Goal: Information Seeking & Learning: Compare options

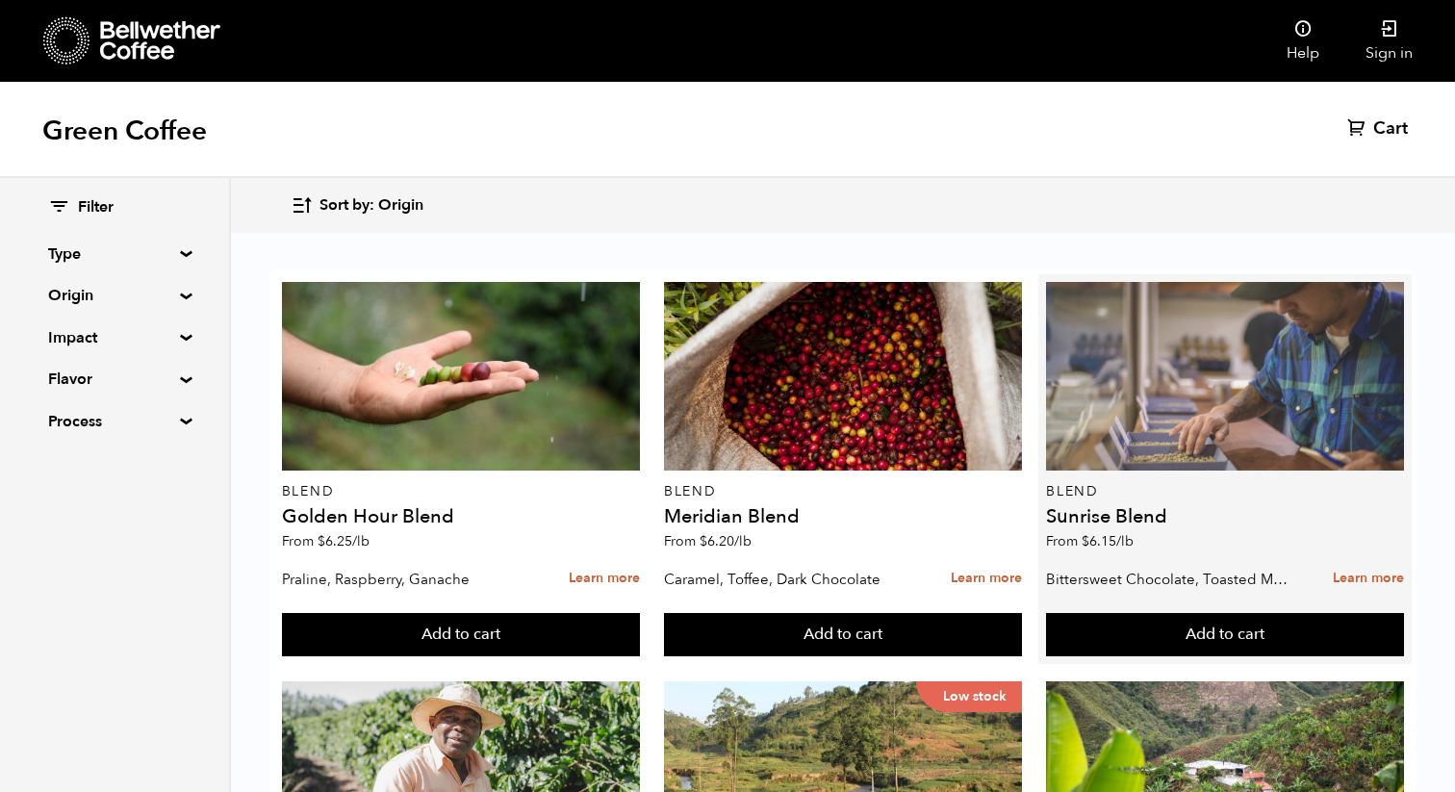
click at [1282, 362] on div at bounding box center [1225, 376] width 358 height 189
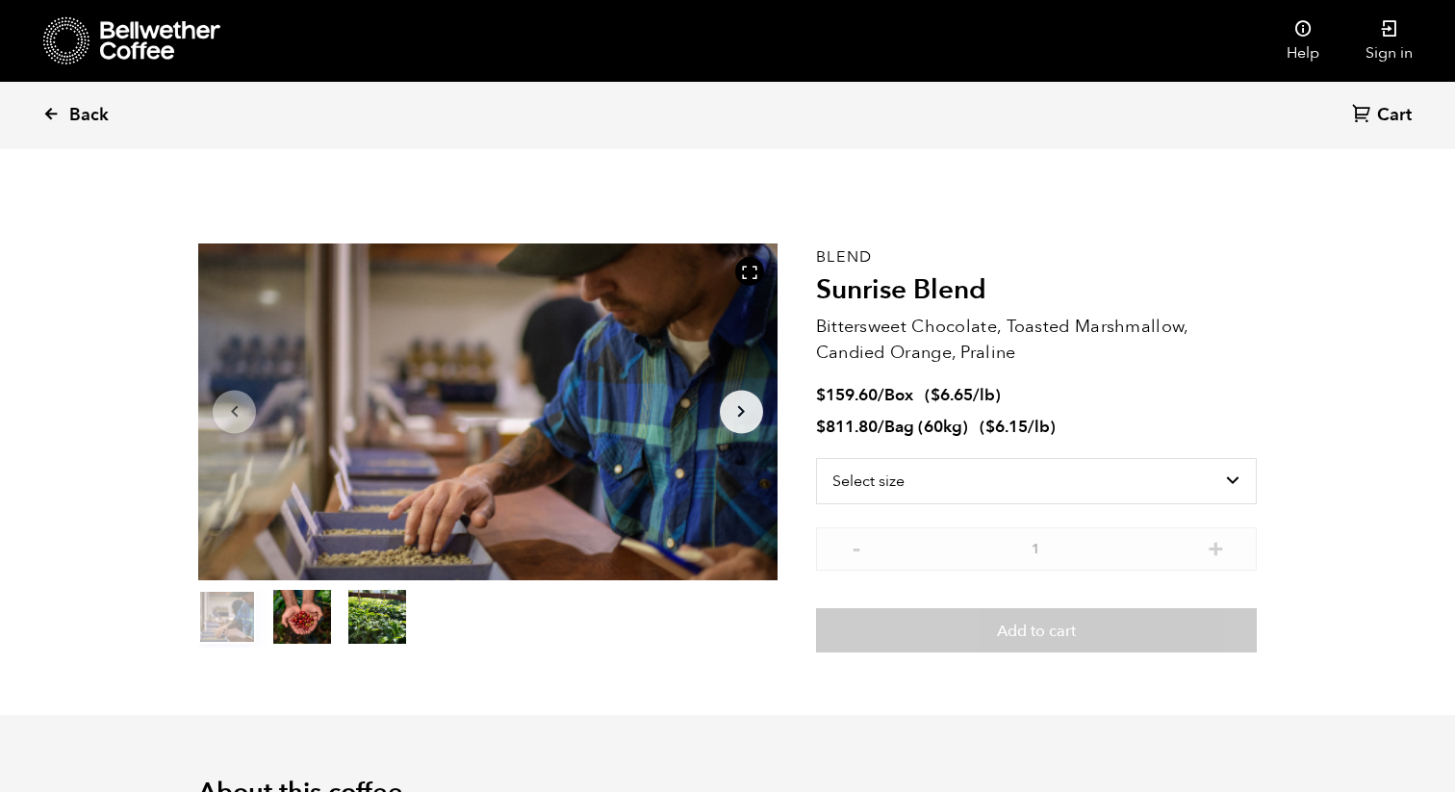
click at [50, 106] on icon at bounding box center [50, 113] width 17 height 17
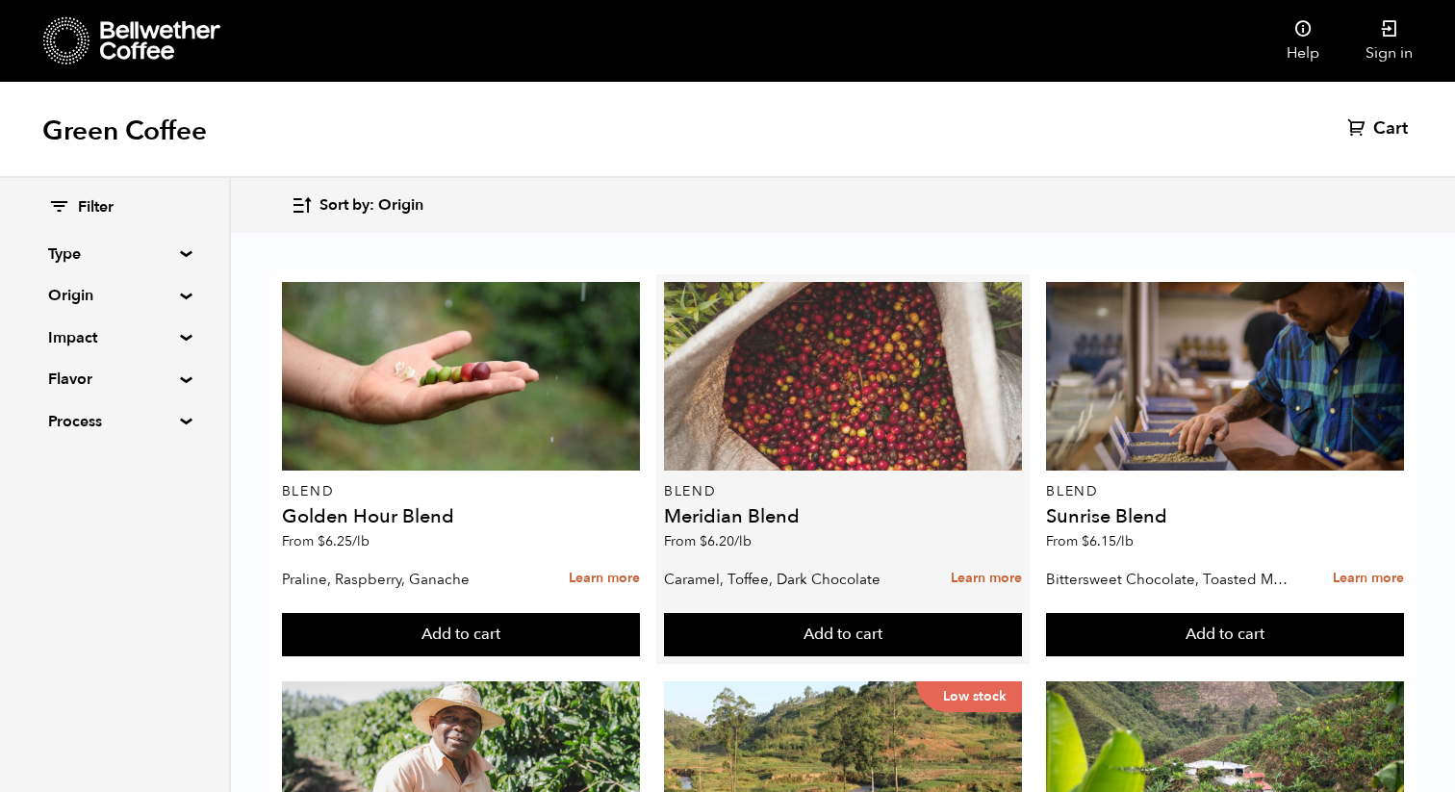
scroll to position [216, 0]
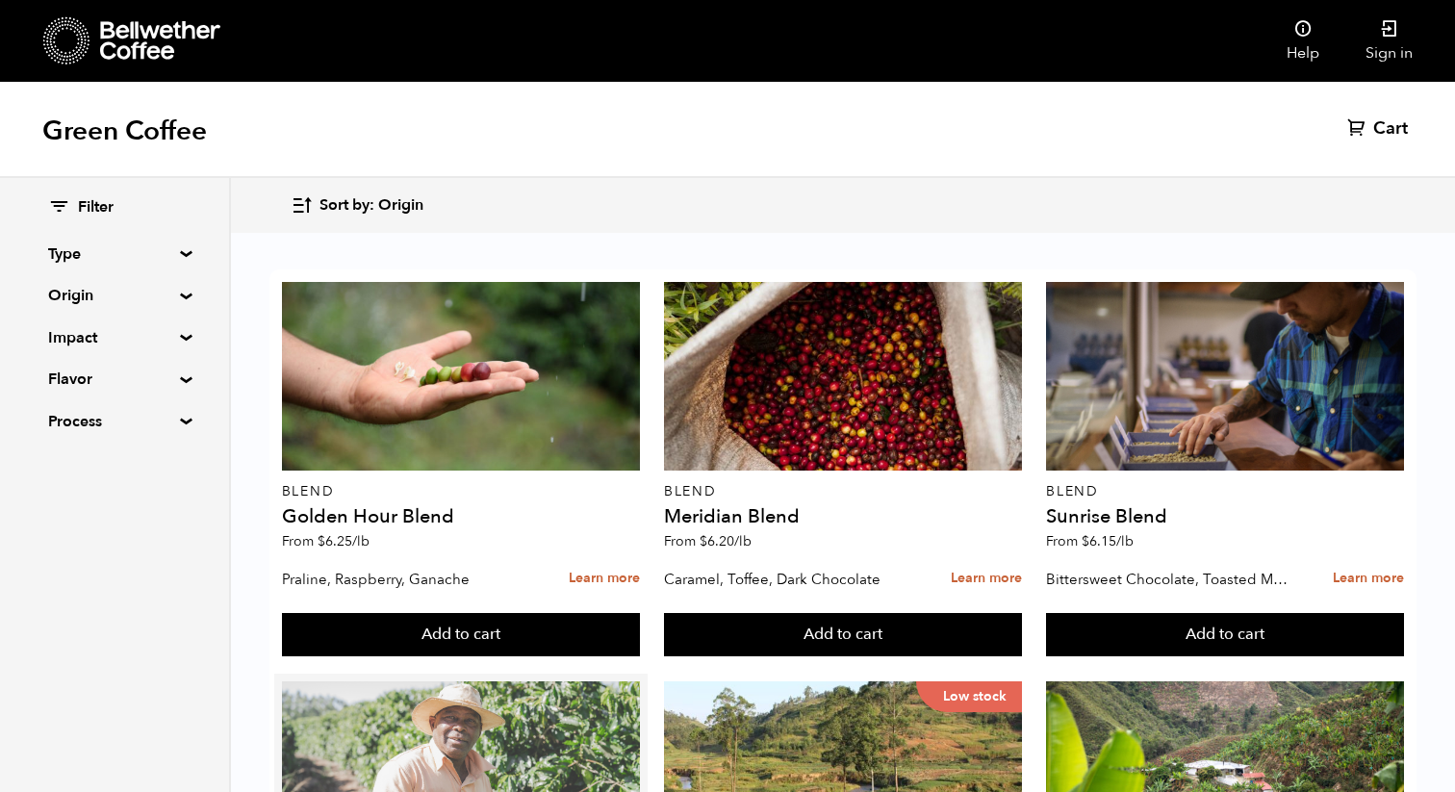
click at [485, 681] on div at bounding box center [461, 775] width 358 height 189
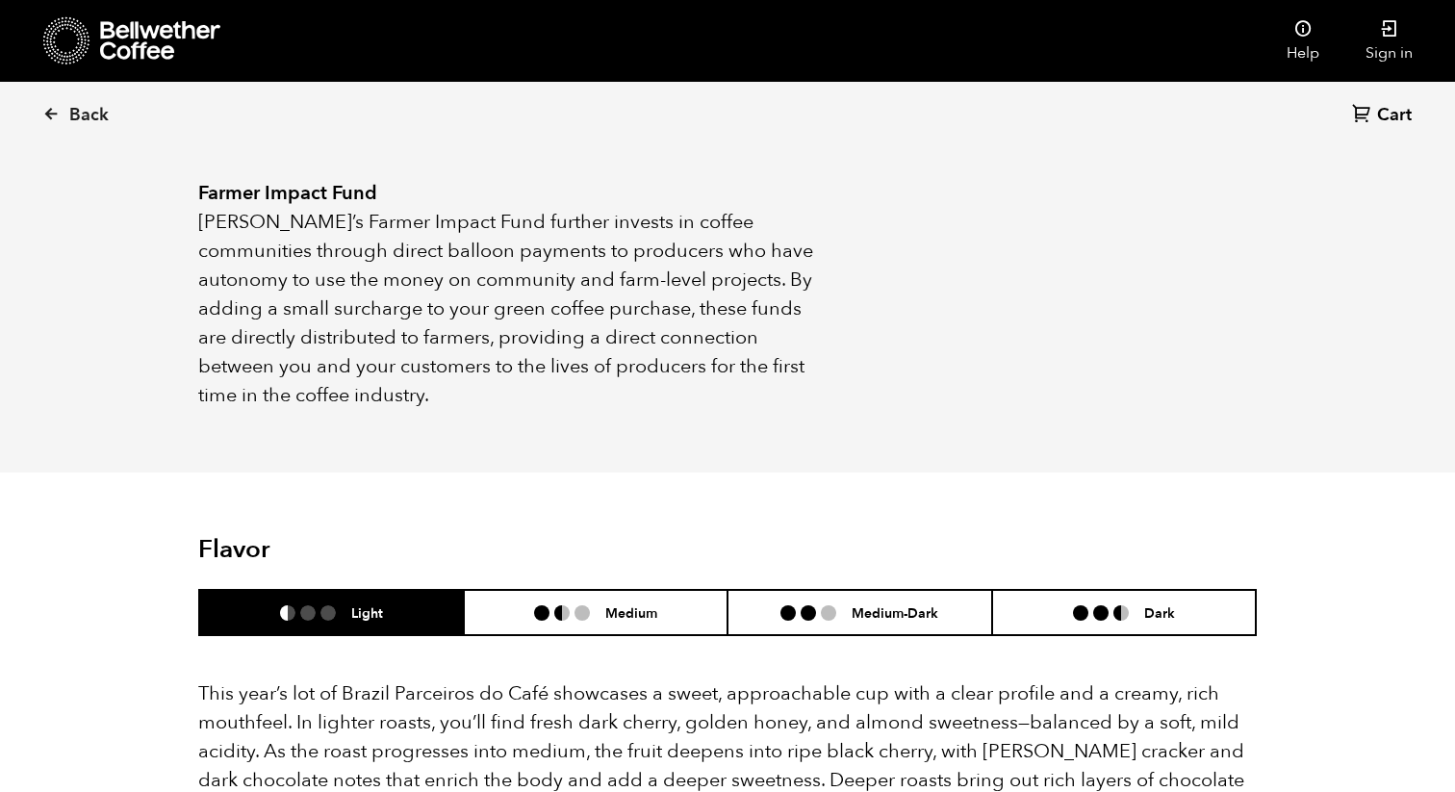
scroll to position [1599, 0]
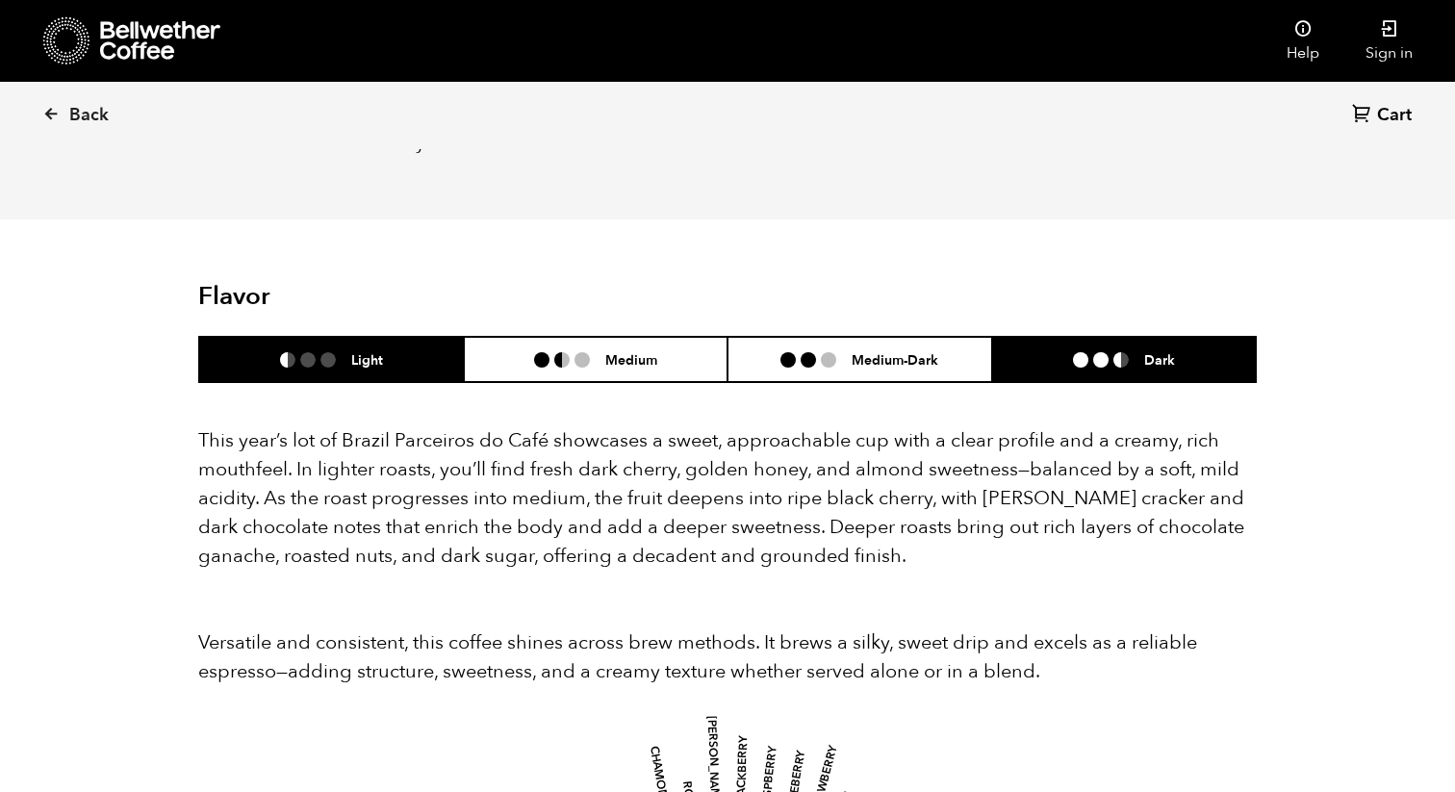
click at [1107, 352] on li at bounding box center [1100, 359] width 15 height 15
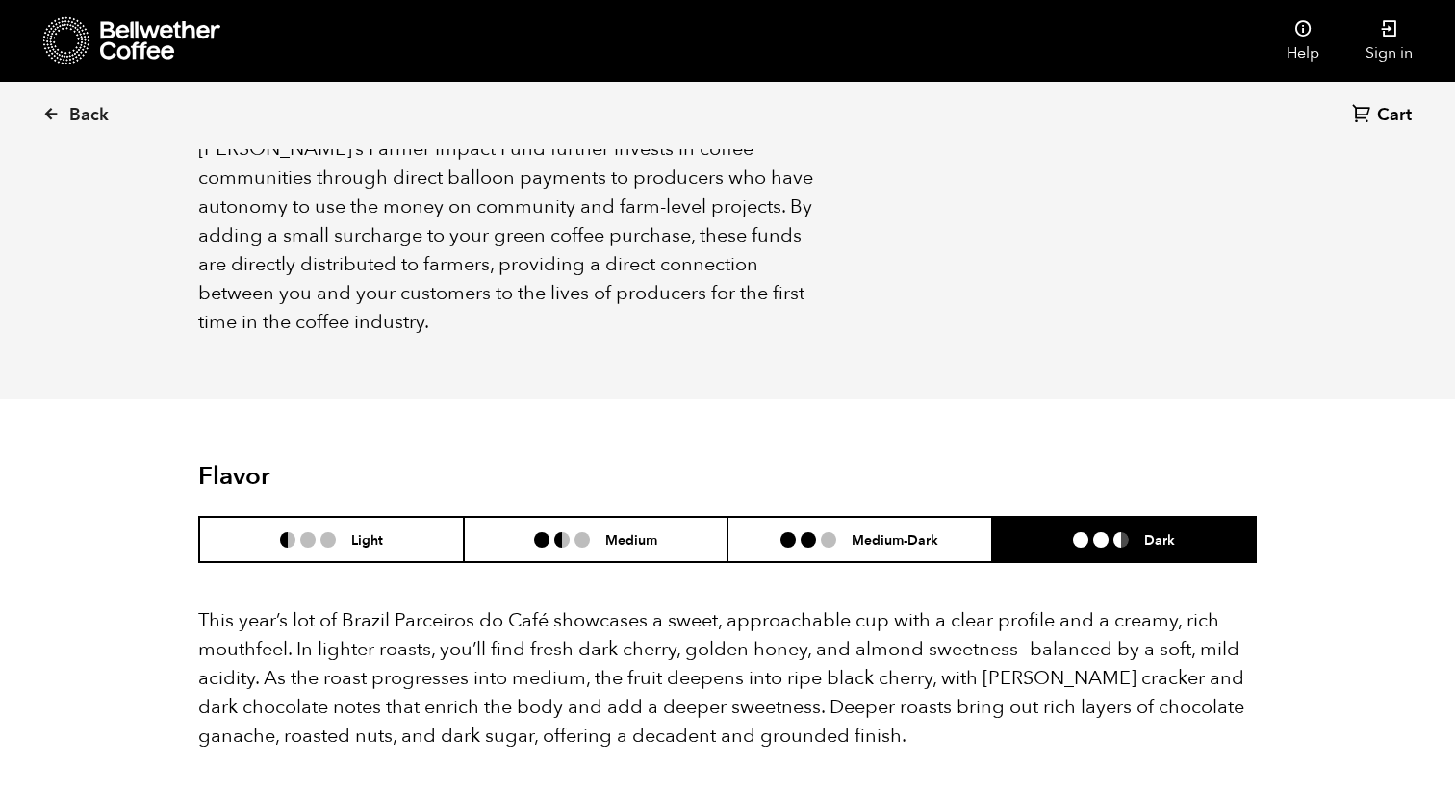
scroll to position [1453, 0]
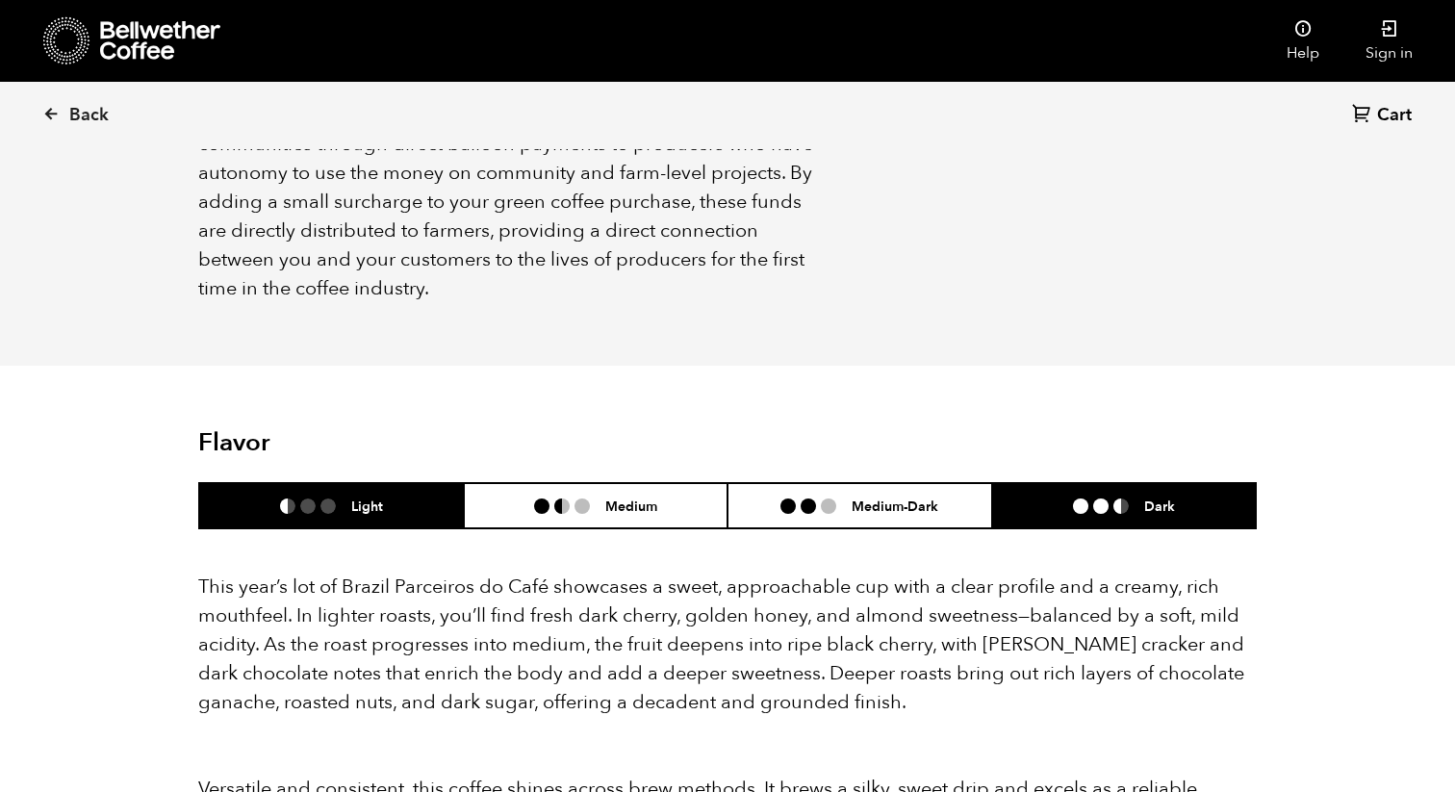
click at [387, 483] on li "Light" at bounding box center [331, 505] width 265 height 45
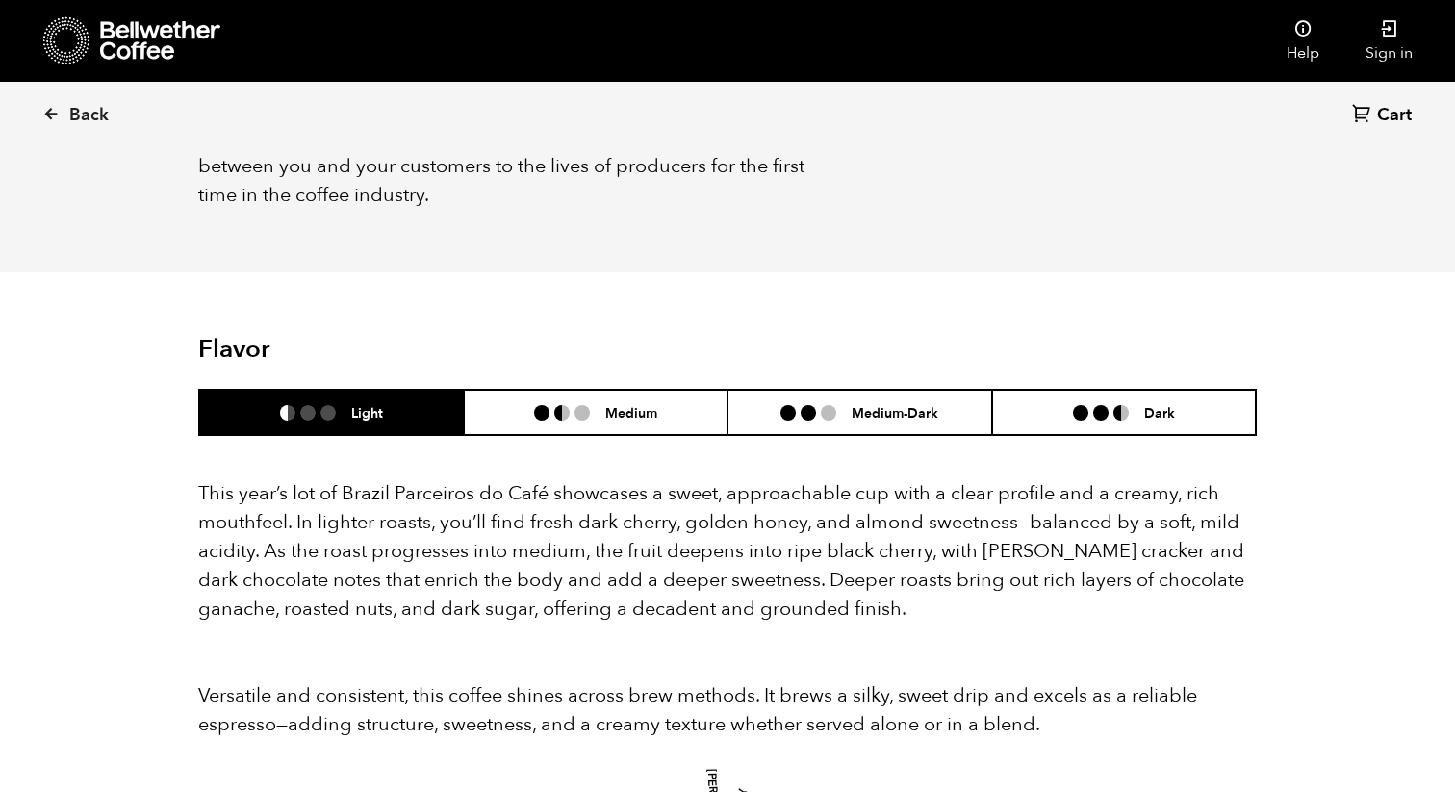
scroll to position [1400, 0]
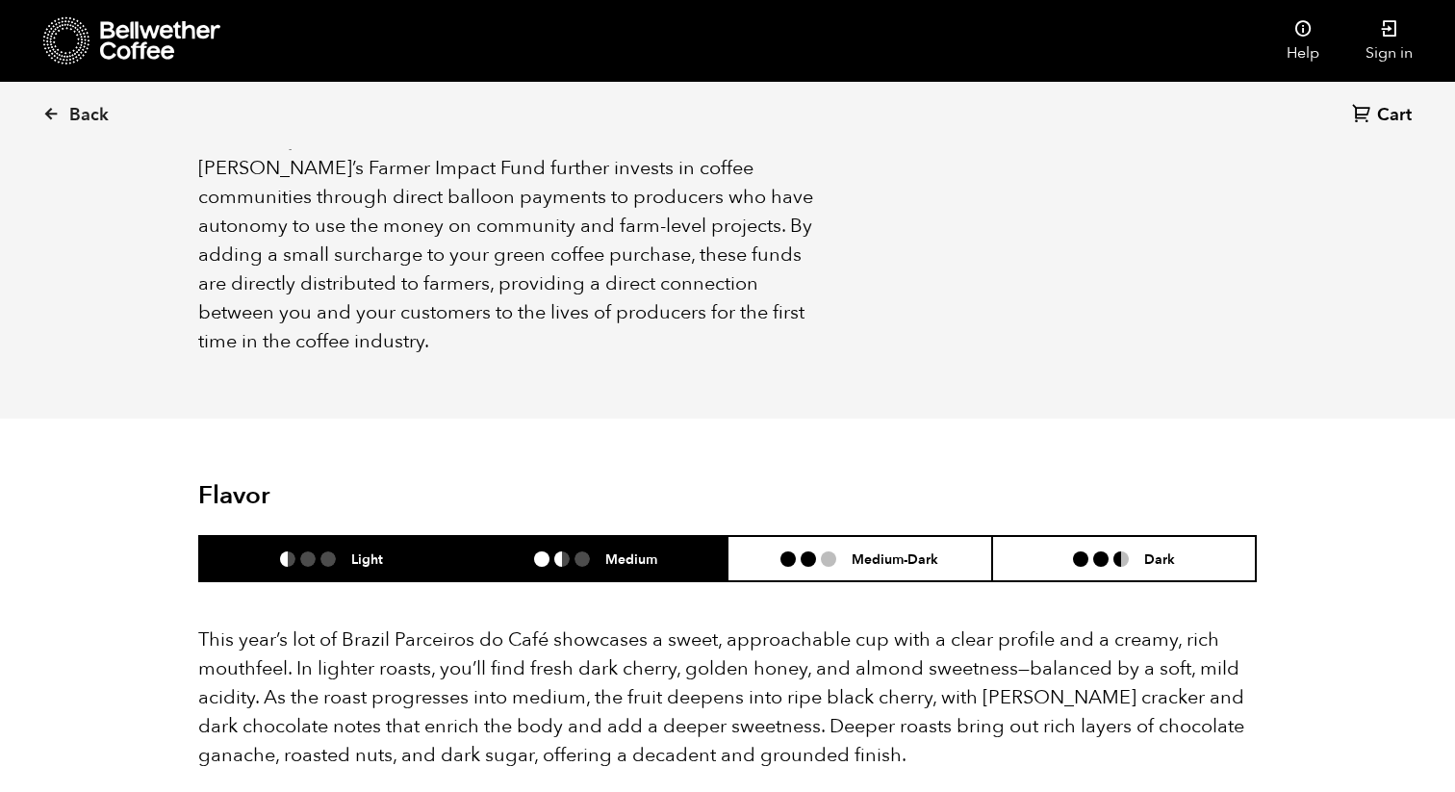
click at [529, 536] on li "Medium" at bounding box center [596, 558] width 265 height 45
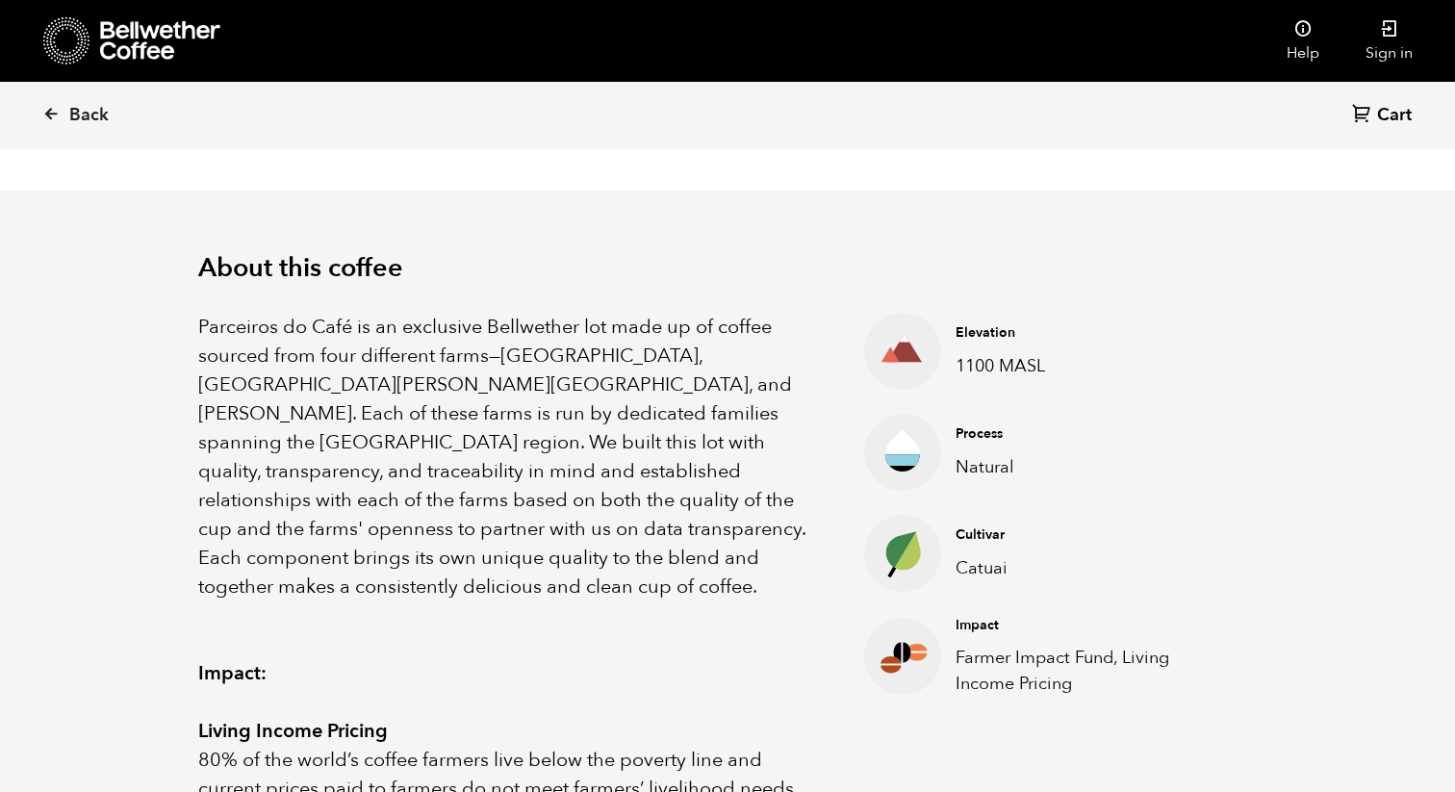
scroll to position [533, 0]
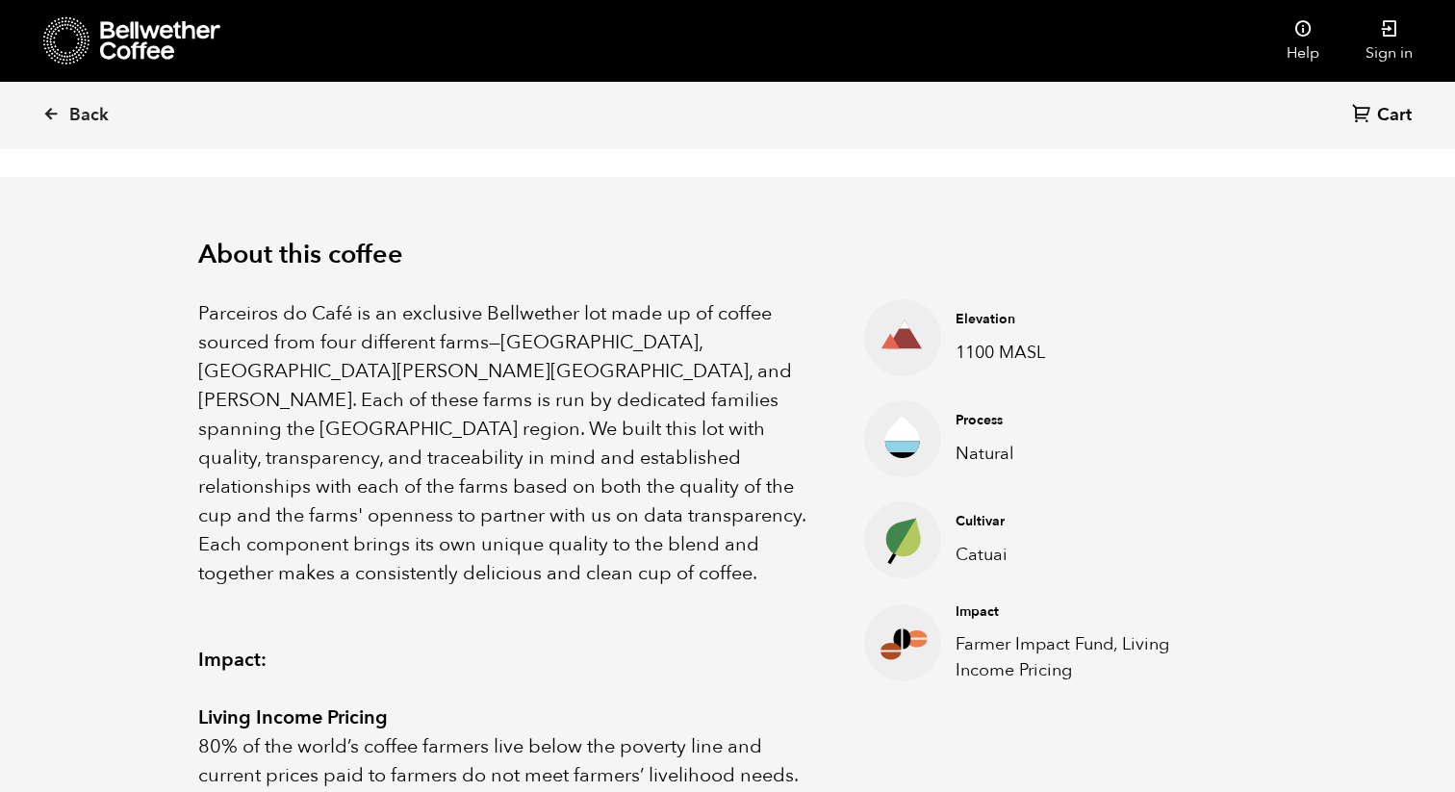
click at [892, 335] on circle at bounding box center [902, 337] width 77 height 77
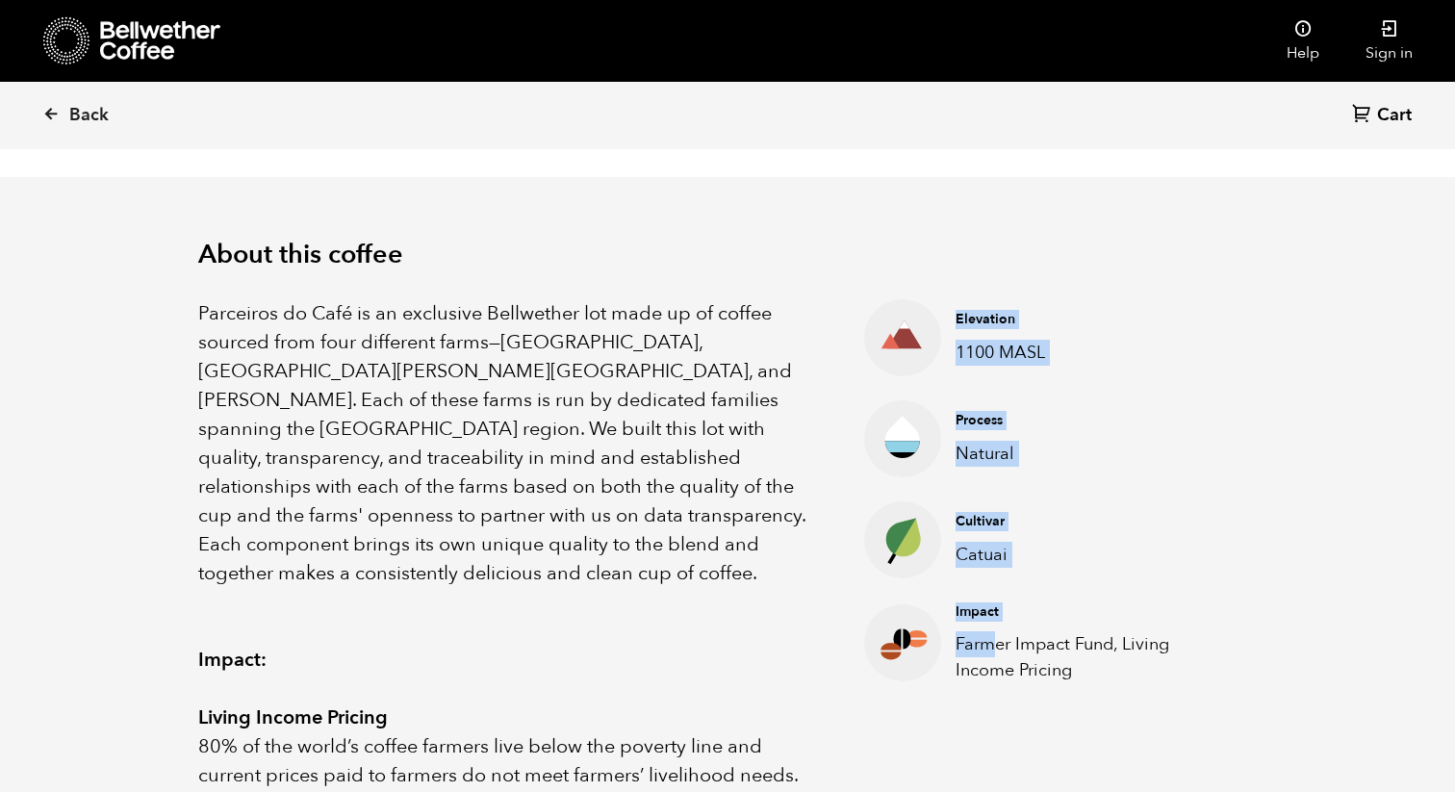
drag, startPoint x: 885, startPoint y: 322, endPoint x: 992, endPoint y: 642, distance: 336.9
click at [993, 641] on ul "Elevation 1100 MASL Process Natural Cultivar Catuai Impact Farmer Impact Fund, …" at bounding box center [1036, 761] width 441 height 924
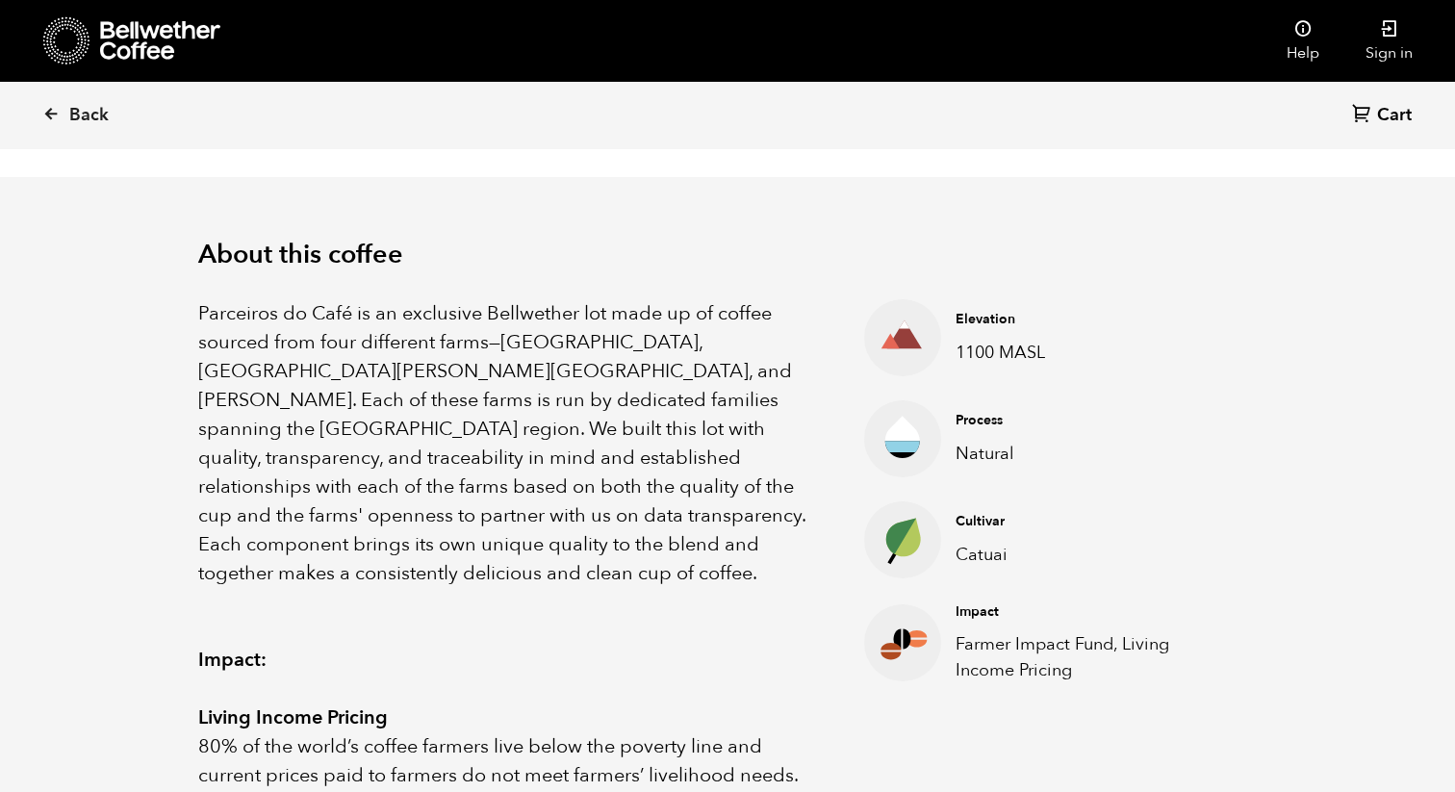
click at [1059, 680] on p "Farmer Impact Fund, Living Income Pricing" at bounding box center [1091, 657] width 271 height 52
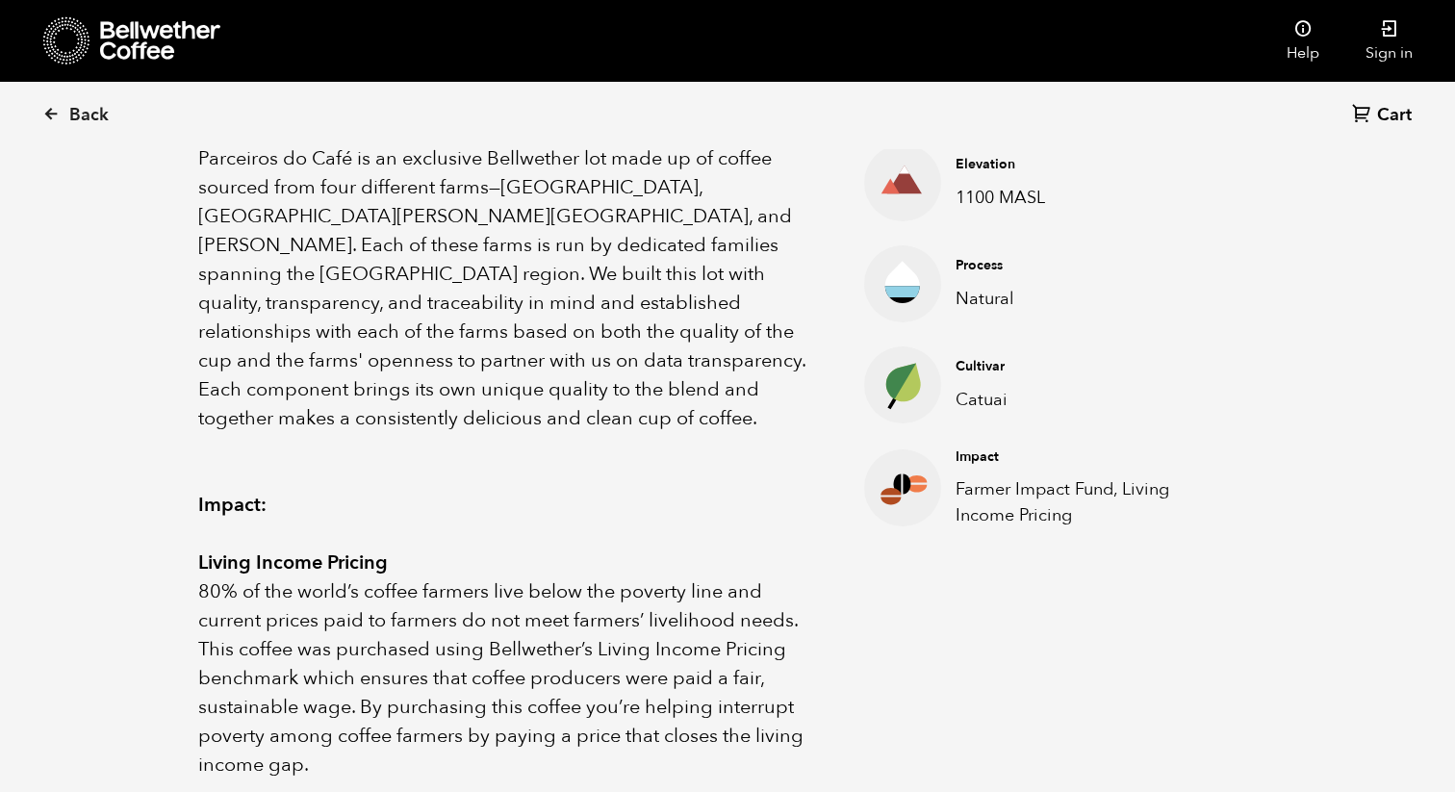
scroll to position [684, 0]
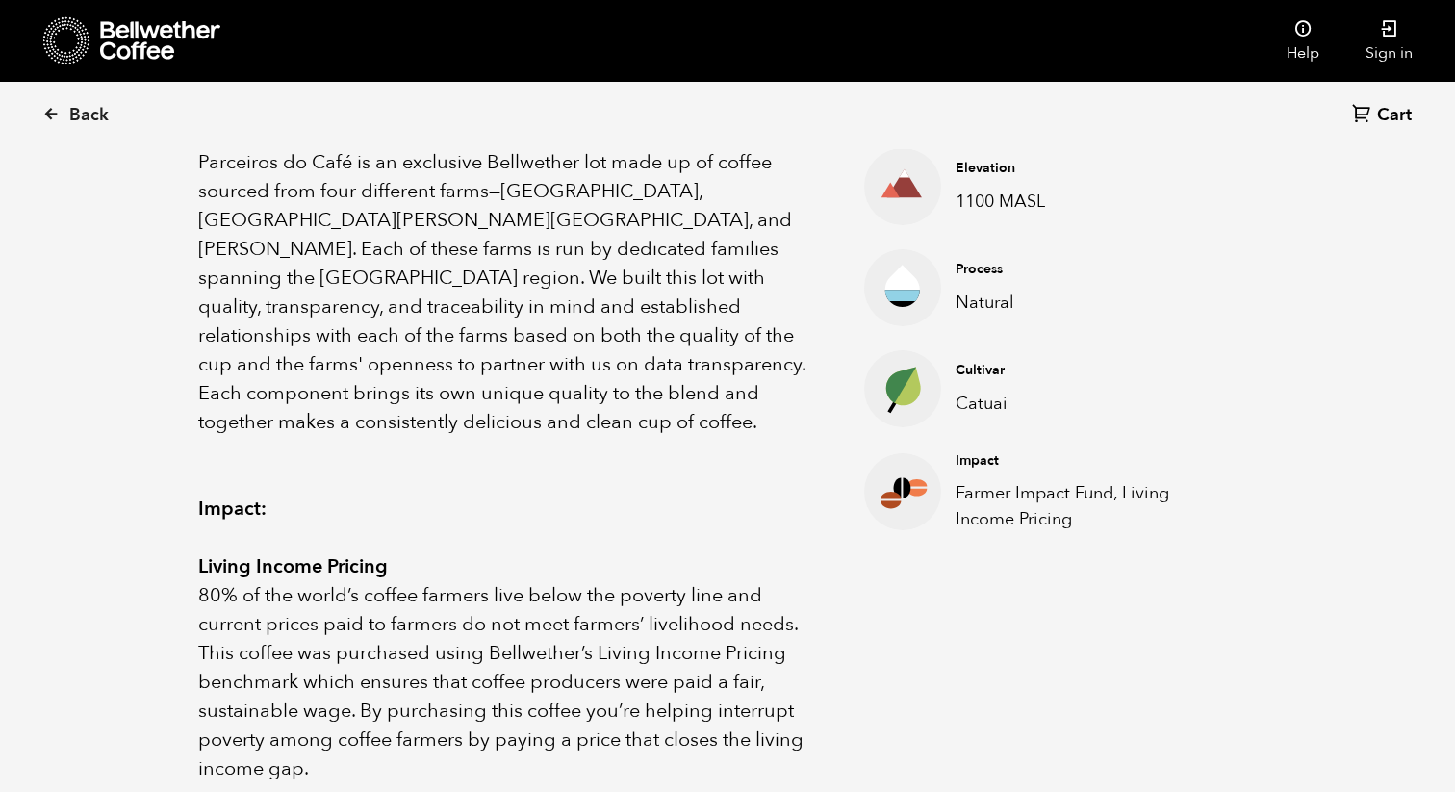
click at [1207, 130] on div "Back Cart (0)" at bounding box center [727, 115] width 1455 height 67
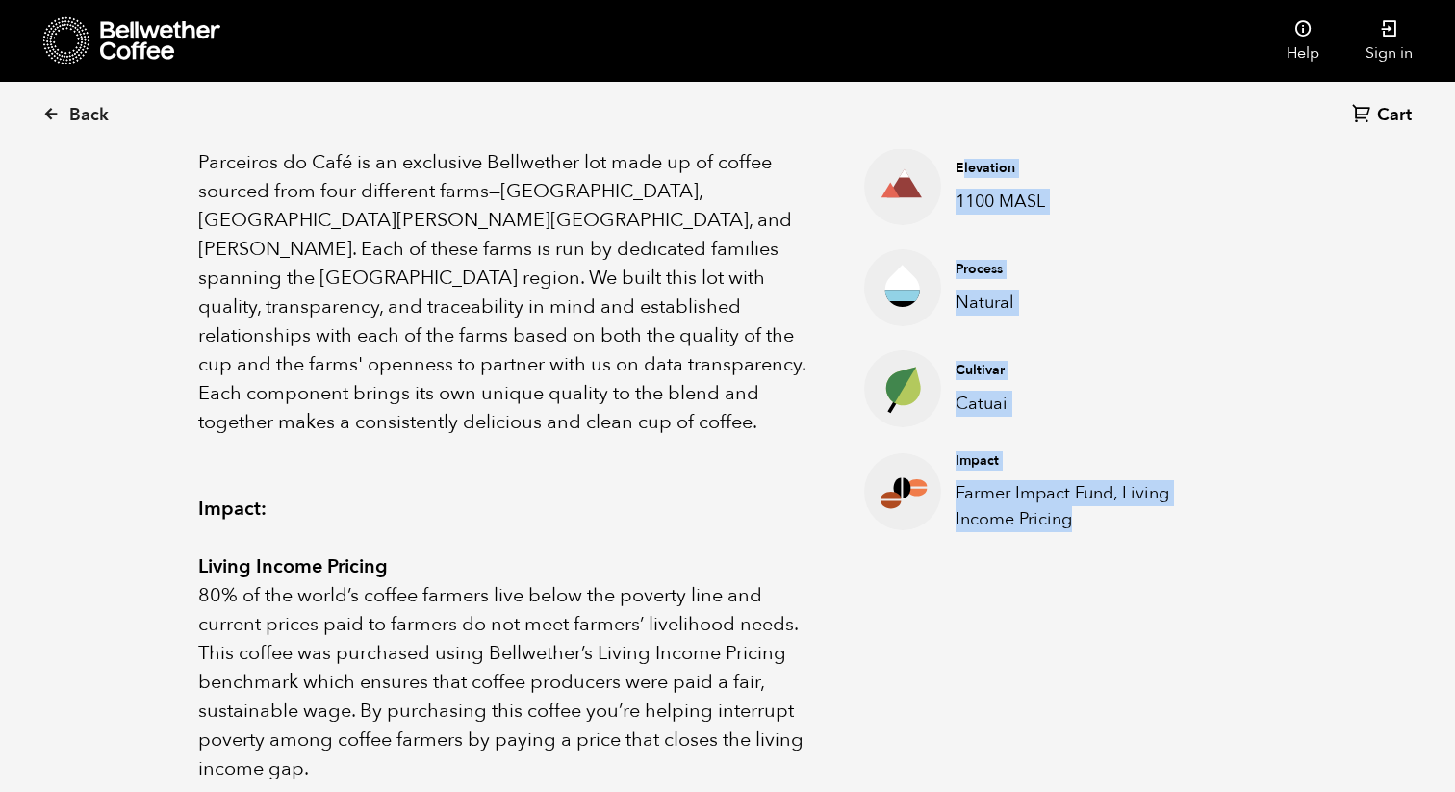
drag, startPoint x: 961, startPoint y: 174, endPoint x: 1137, endPoint y: 521, distance: 388.6
click at [1137, 521] on ul "Elevation 1100 MASL Process Natural Cultivar Catuai Impact Farmer Impact Fund, …" at bounding box center [1036, 610] width 441 height 924
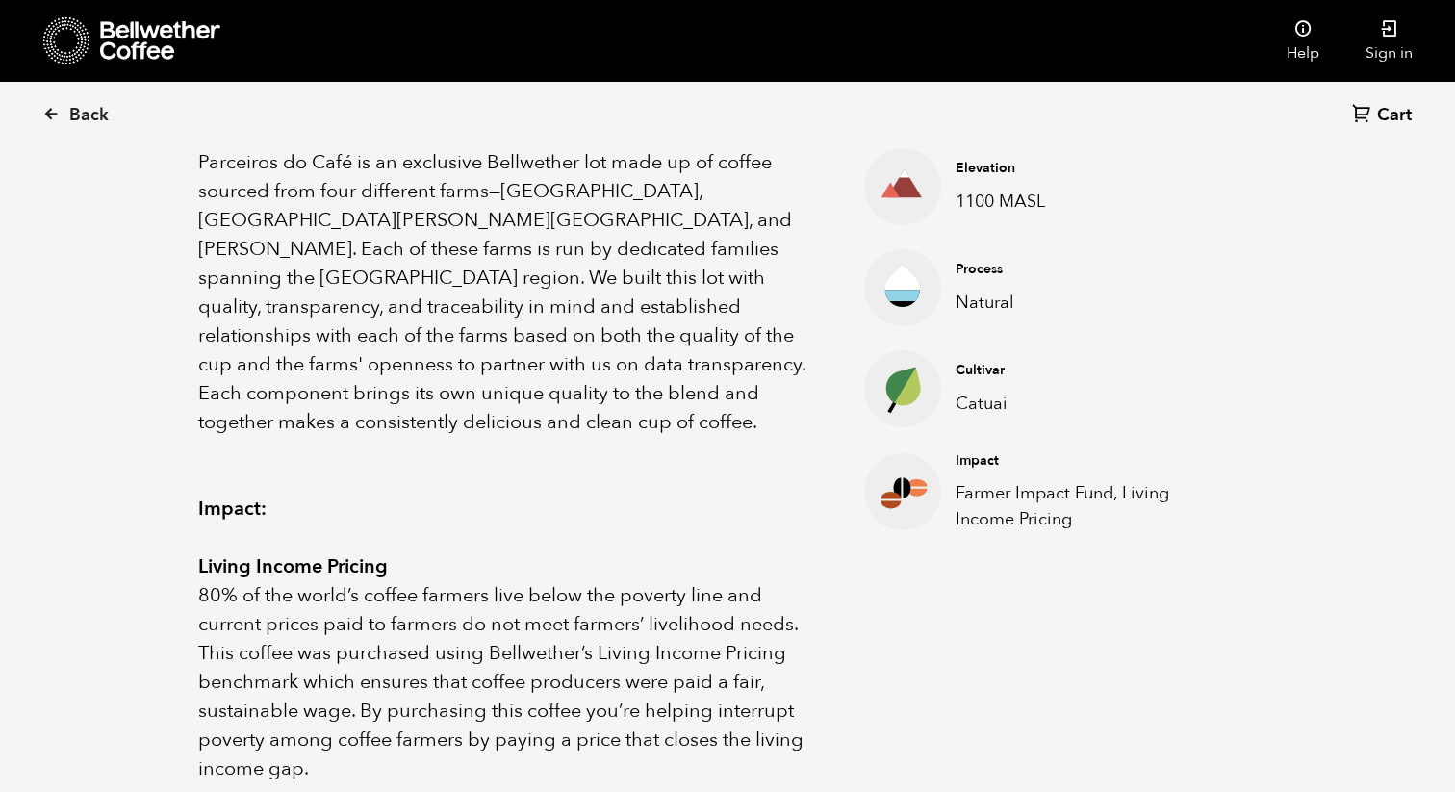
click at [1103, 383] on div "Cultivar Catuai" at bounding box center [1091, 388] width 300 height 55
drag, startPoint x: 956, startPoint y: 166, endPoint x: 1075, endPoint y: 412, distance: 273.7
click at [1075, 412] on ul "Elevation 1100 MASL Process Natural Cultivar Catuai Impact Farmer Impact Fund, …" at bounding box center [1036, 610] width 441 height 924
copy ul "Elevation 1100 MASL Process Natural Cultivar Catuai"
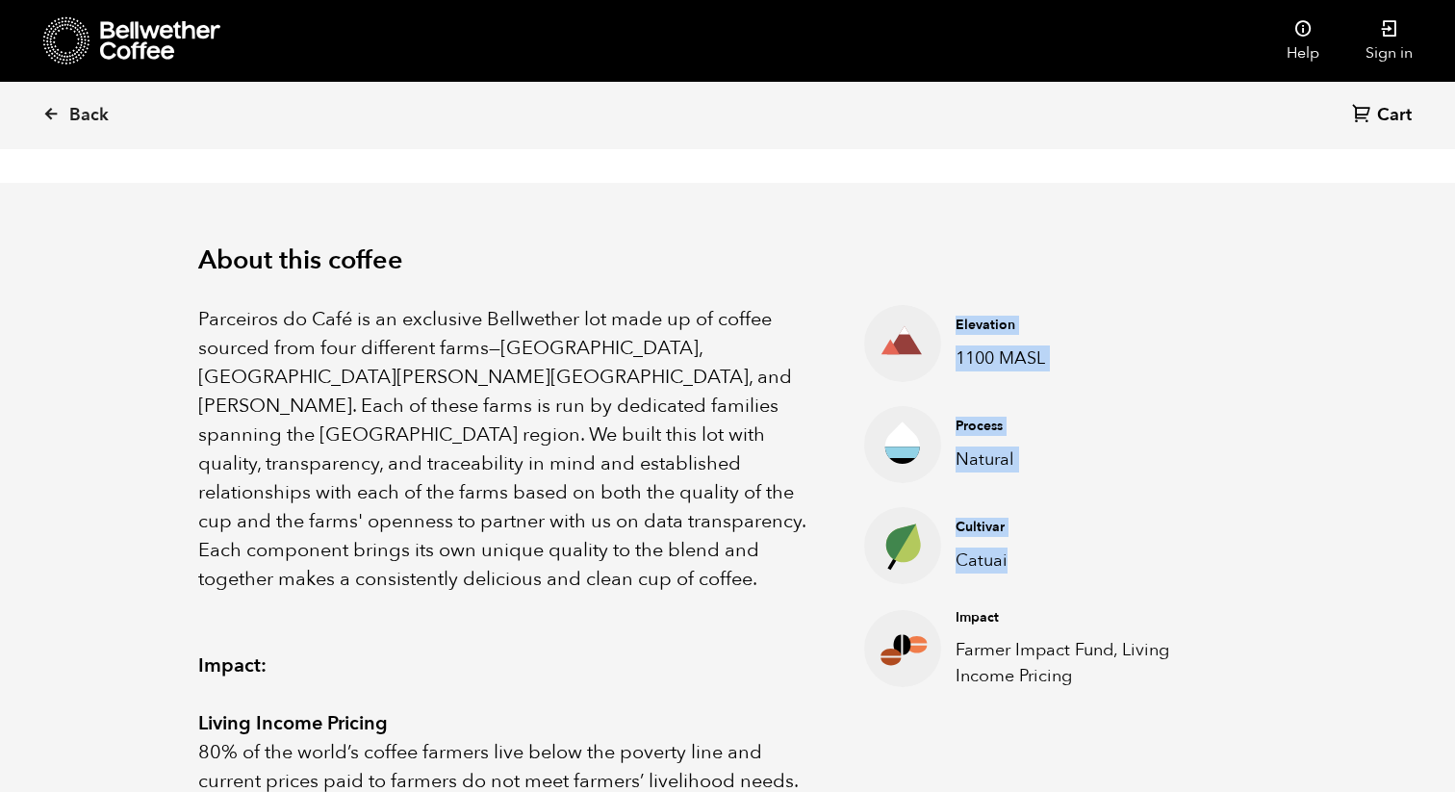
scroll to position [545, 0]
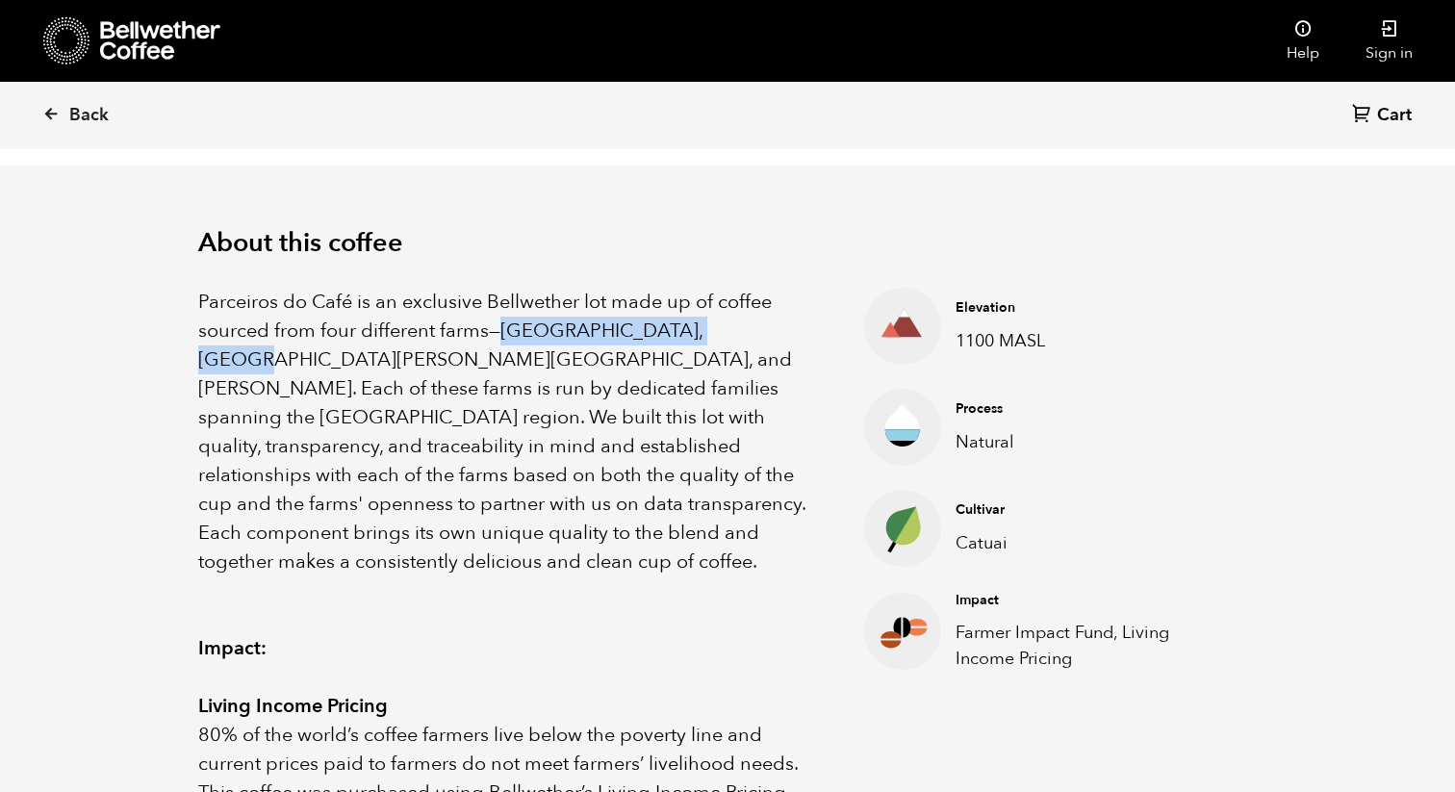
drag, startPoint x: 498, startPoint y: 329, endPoint x: 725, endPoint y: 334, distance: 226.2
click at [725, 334] on p "Parceiros do Café is an exclusive Bellwether lot made up of coffee sourced from…" at bounding box center [507, 432] width 618 height 289
copy p "Boa Vista, Fazenda Furnas"
click at [596, 346] on p "Parceiros do Café is an exclusive Bellwether lot made up of coffee sourced from…" at bounding box center [507, 432] width 618 height 289
click at [503, 330] on p "Parceiros do Café is an exclusive Bellwether lot made up of coffee sourced from…" at bounding box center [507, 432] width 618 height 289
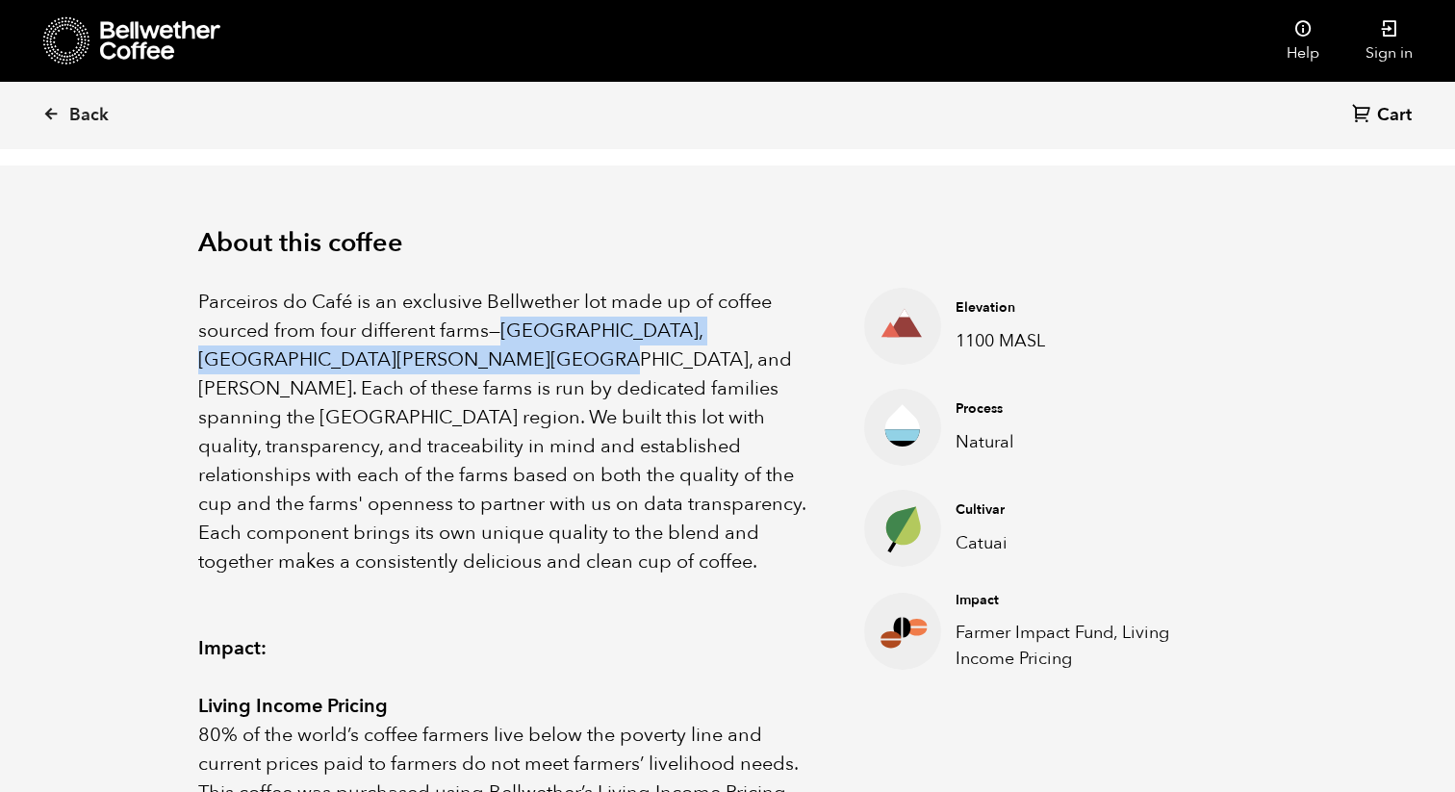
drag, startPoint x: 499, startPoint y: 328, endPoint x: 423, endPoint y: 371, distance: 87.0
click at [423, 371] on p "Parceiros do Café is an exclusive Bellwether lot made up of coffee sourced from…" at bounding box center [507, 432] width 618 height 289
copy p "Boa Vista, Fazenda Furnas, Mato Cipo, and Apostolo Simao"
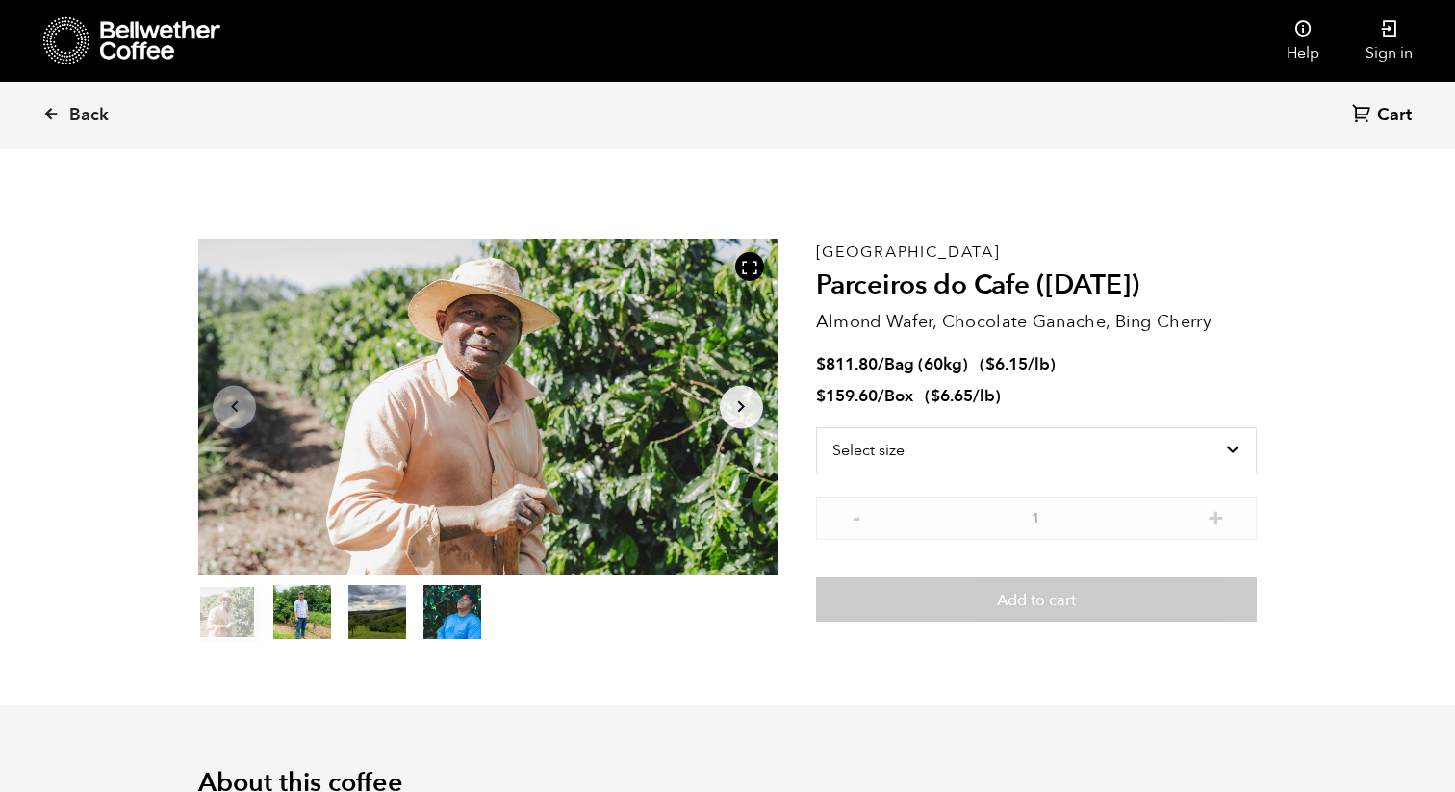
scroll to position [0, 0]
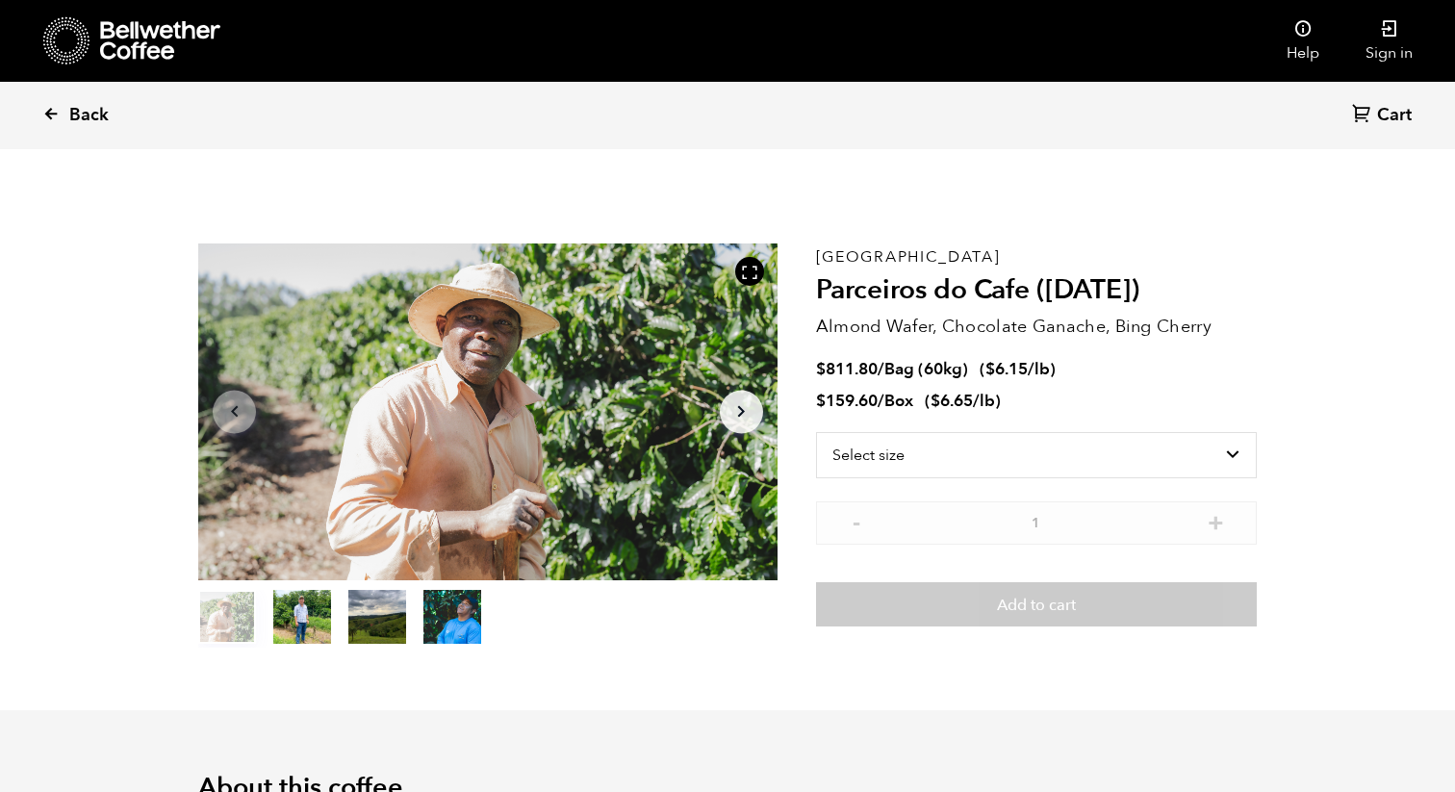
click at [64, 117] on link "Back" at bounding box center [101, 115] width 119 height 65
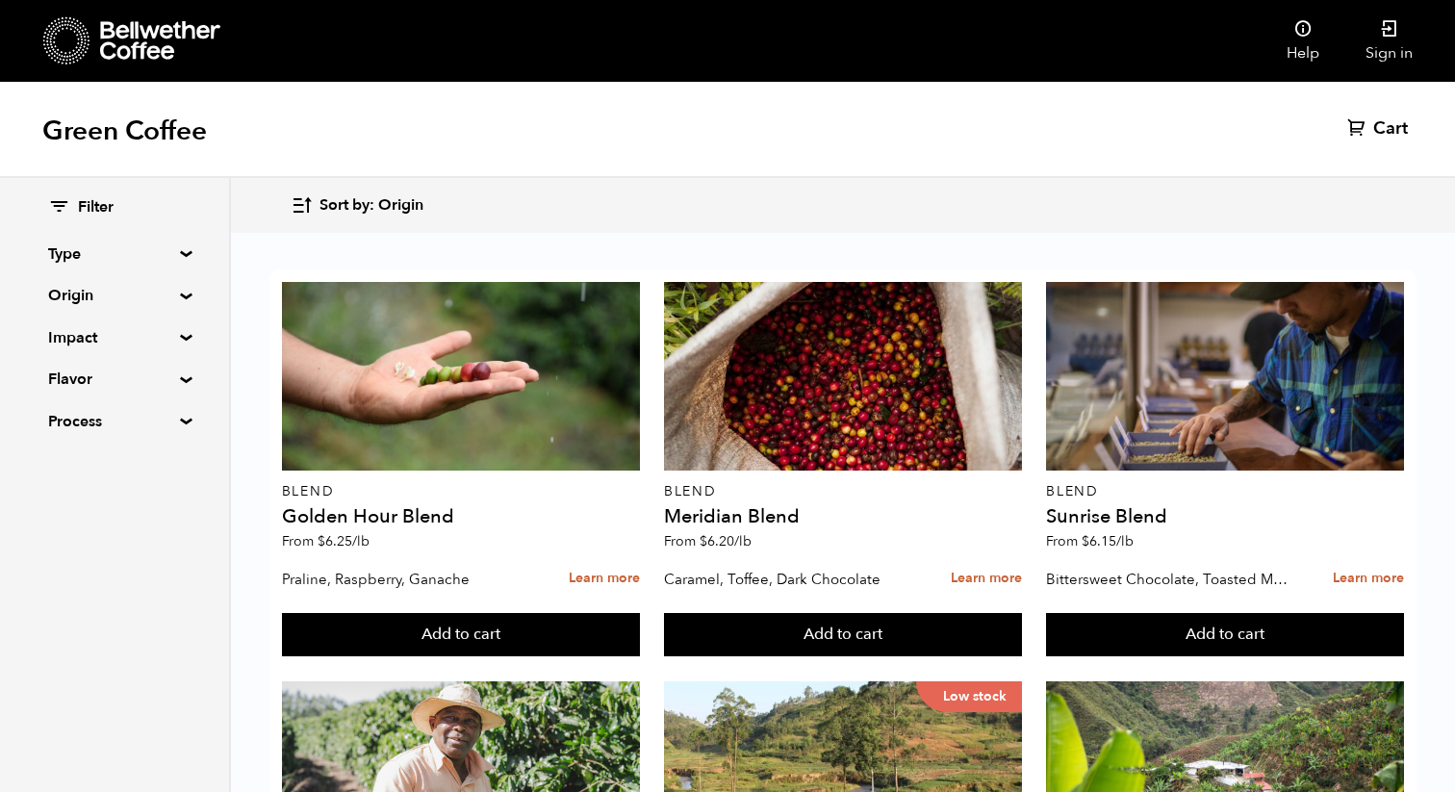
click at [181, 246] on div "Filter Type Blend Single Origin Decaf Seasonal Year Round Origin Blend [GEOGRAP…" at bounding box center [114, 315] width 229 height 274
click at [176, 253] on summary "Type" at bounding box center [114, 254] width 133 height 23
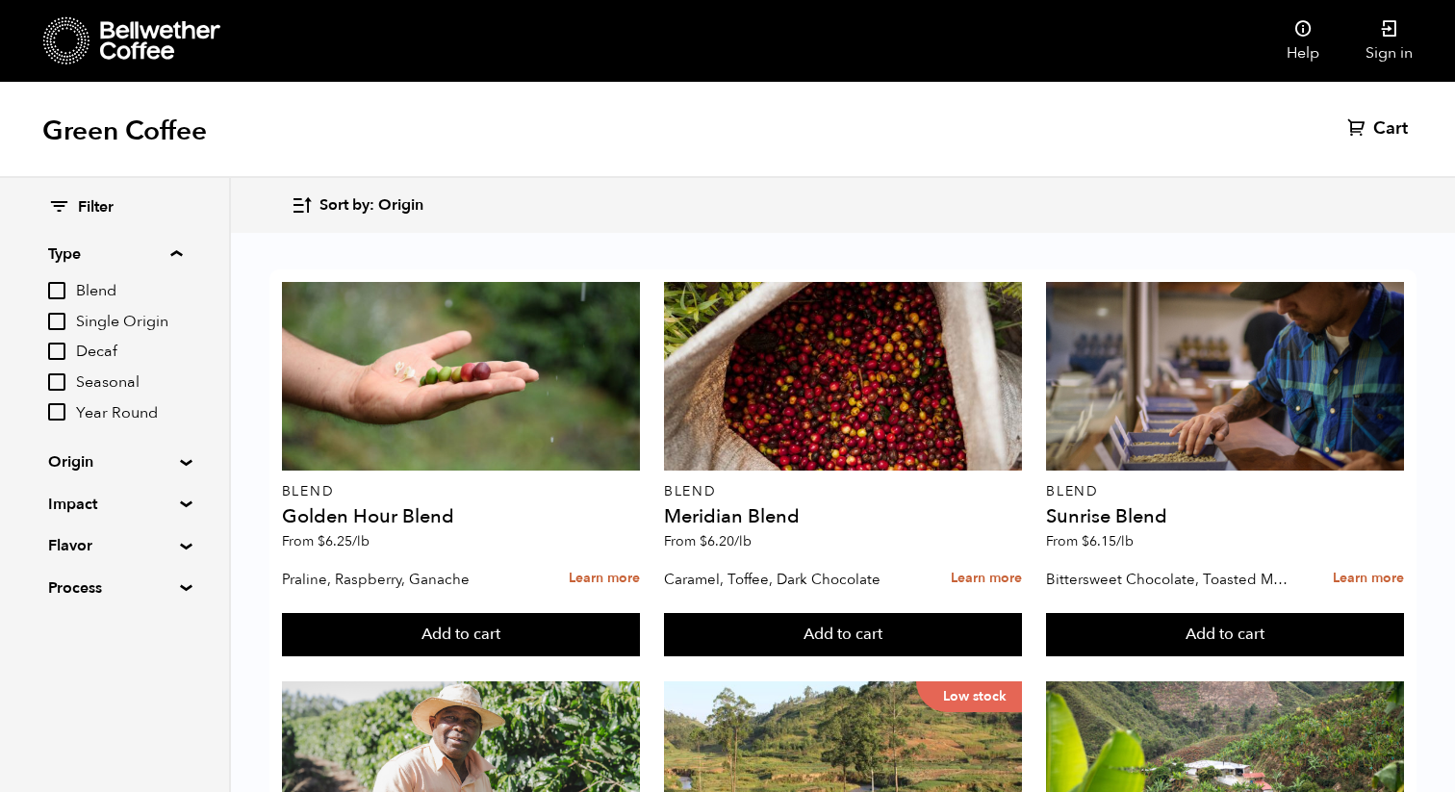
click at [103, 376] on span "Seasonal" at bounding box center [129, 382] width 106 height 21
click at [0, 0] on input "Seasonal" at bounding box center [0, 0] width 0 height 0
checkbox input "true"
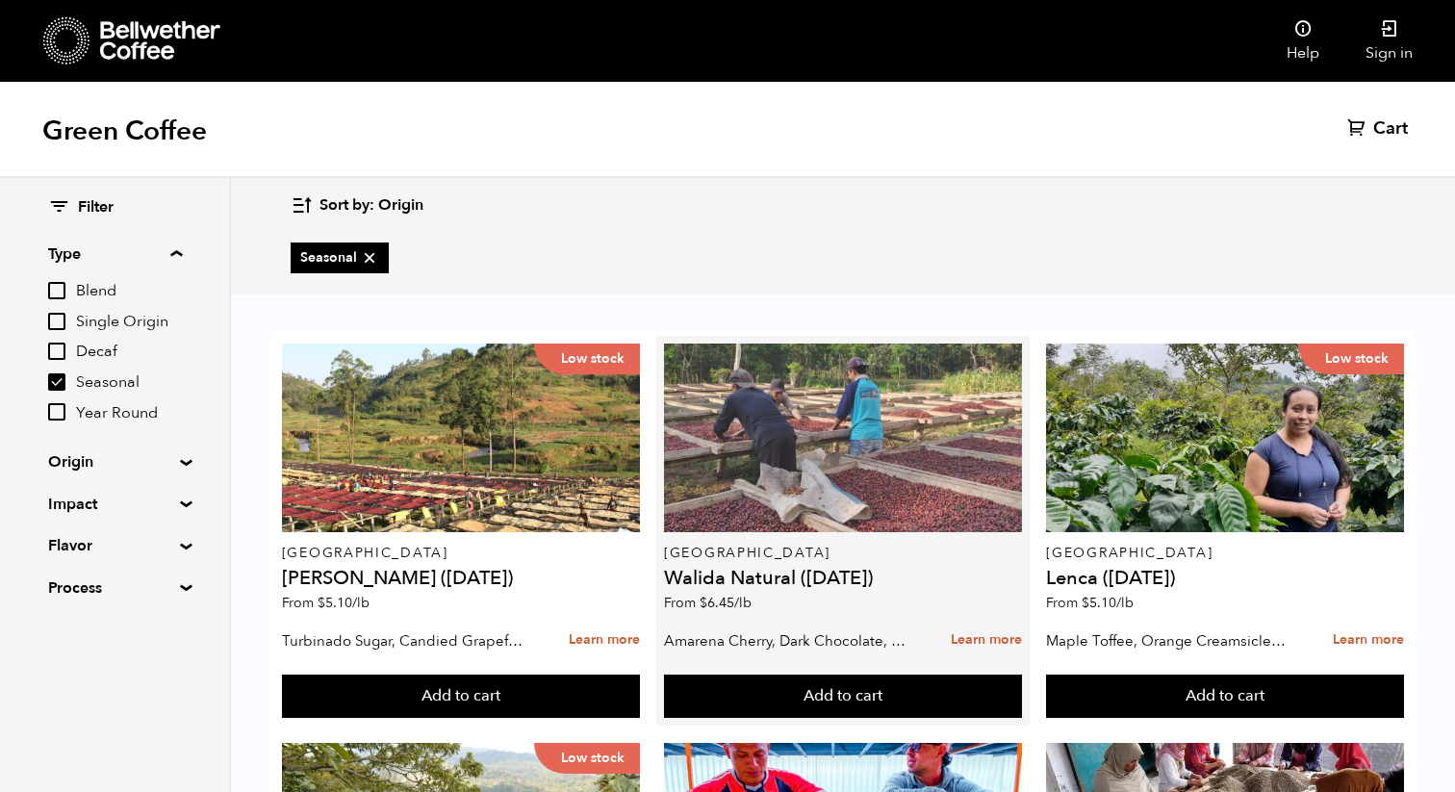
scroll to position [38, 0]
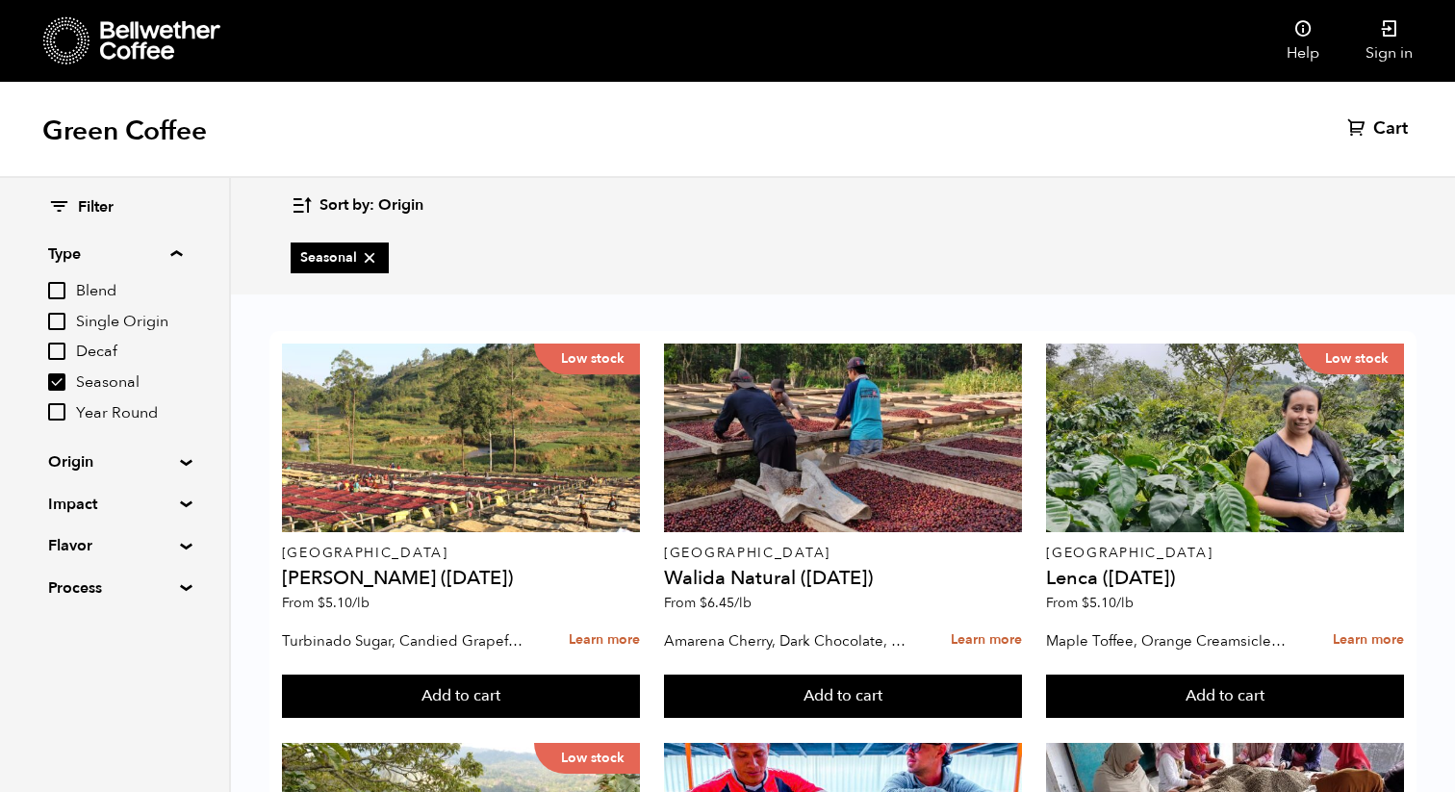
click at [135, 416] on span "Year Round" at bounding box center [129, 413] width 106 height 21
click at [0, 0] on input "Year Round" at bounding box center [0, 0] width 0 height 0
checkbox input "true"
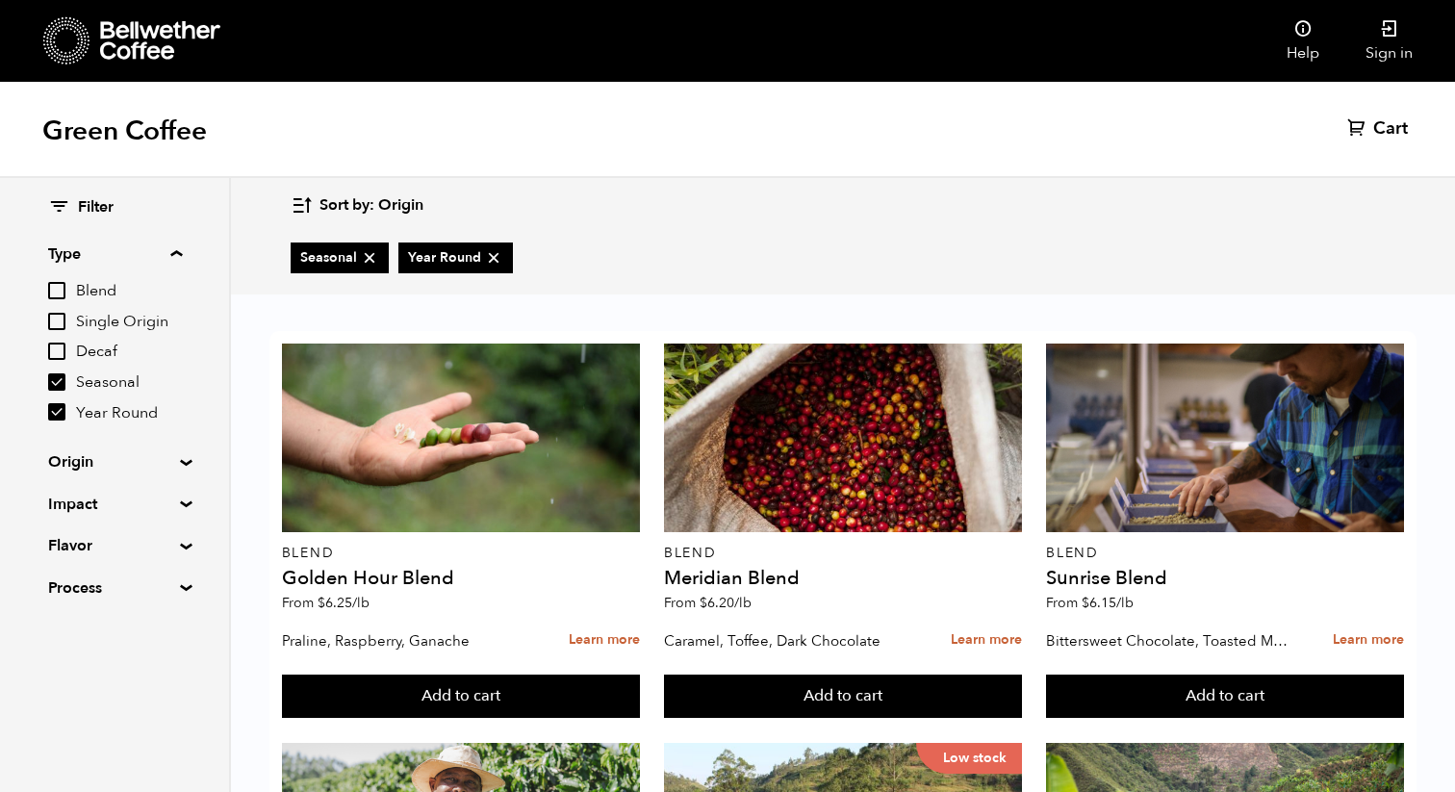
click at [63, 384] on input "Seasonal" at bounding box center [56, 381] width 17 height 17
checkbox input "false"
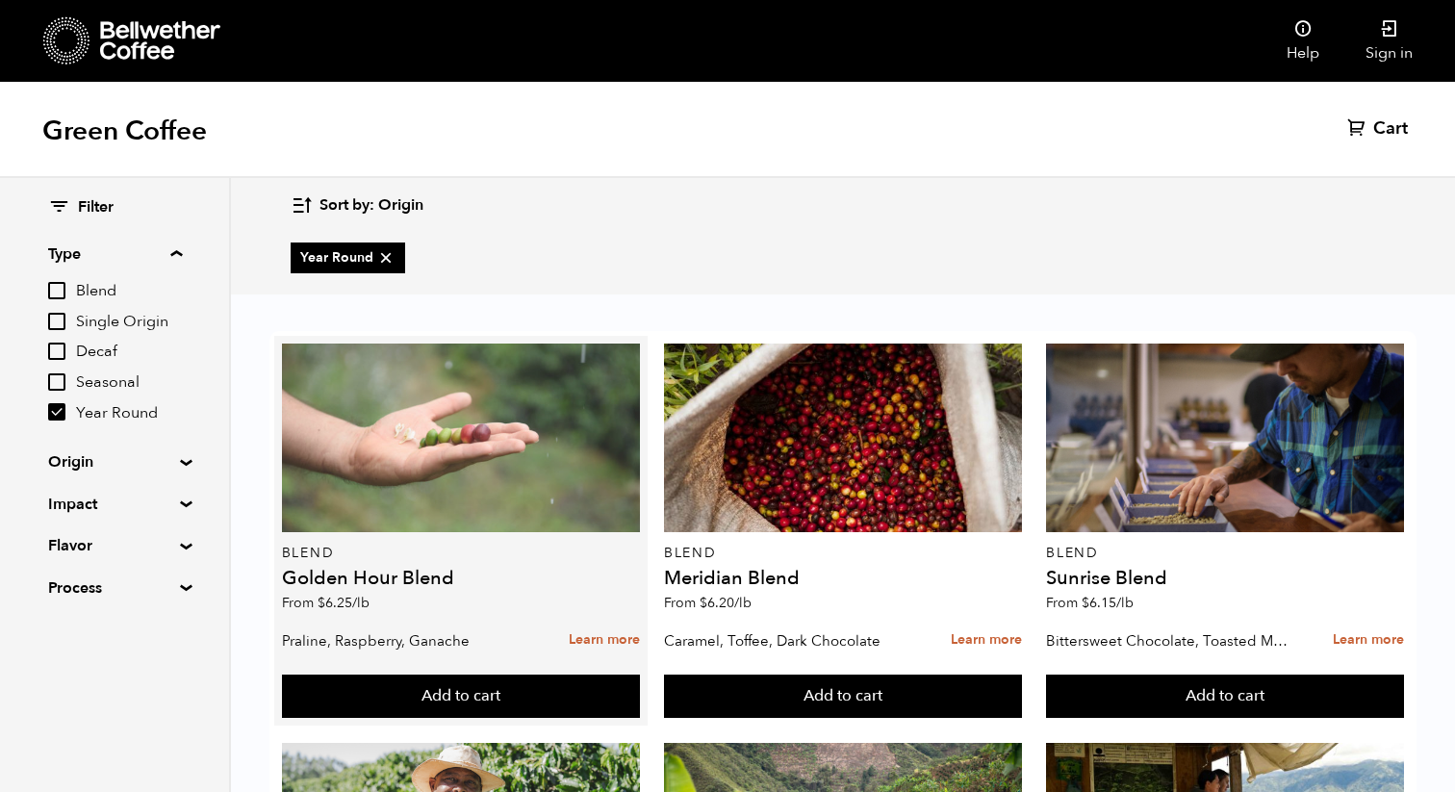
scroll to position [408, 0]
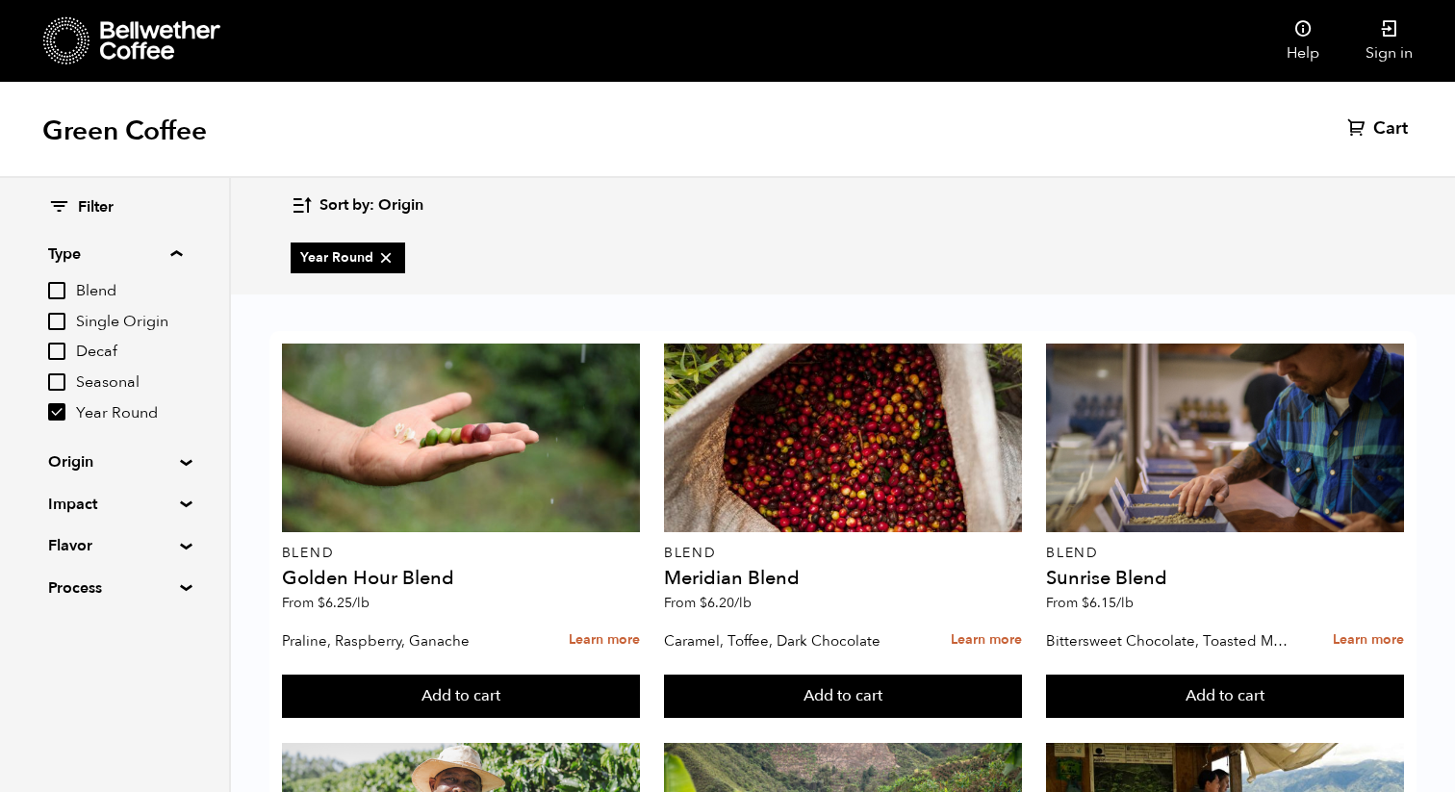
click at [180, 463] on summary "Origin" at bounding box center [114, 461] width 133 height 23
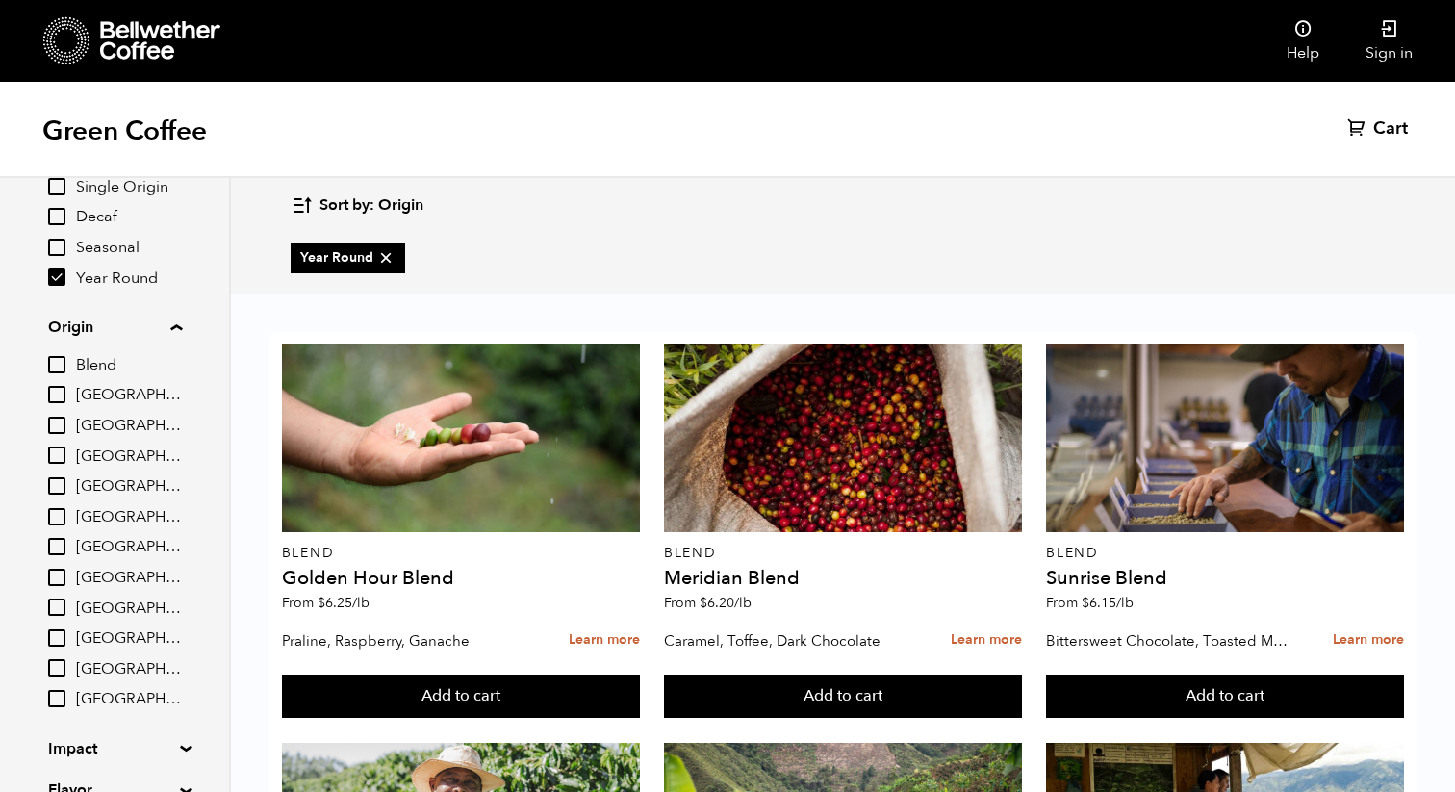
scroll to position [137, 0]
click at [58, 276] on input "Year Round" at bounding box center [56, 275] width 17 height 17
checkbox input "false"
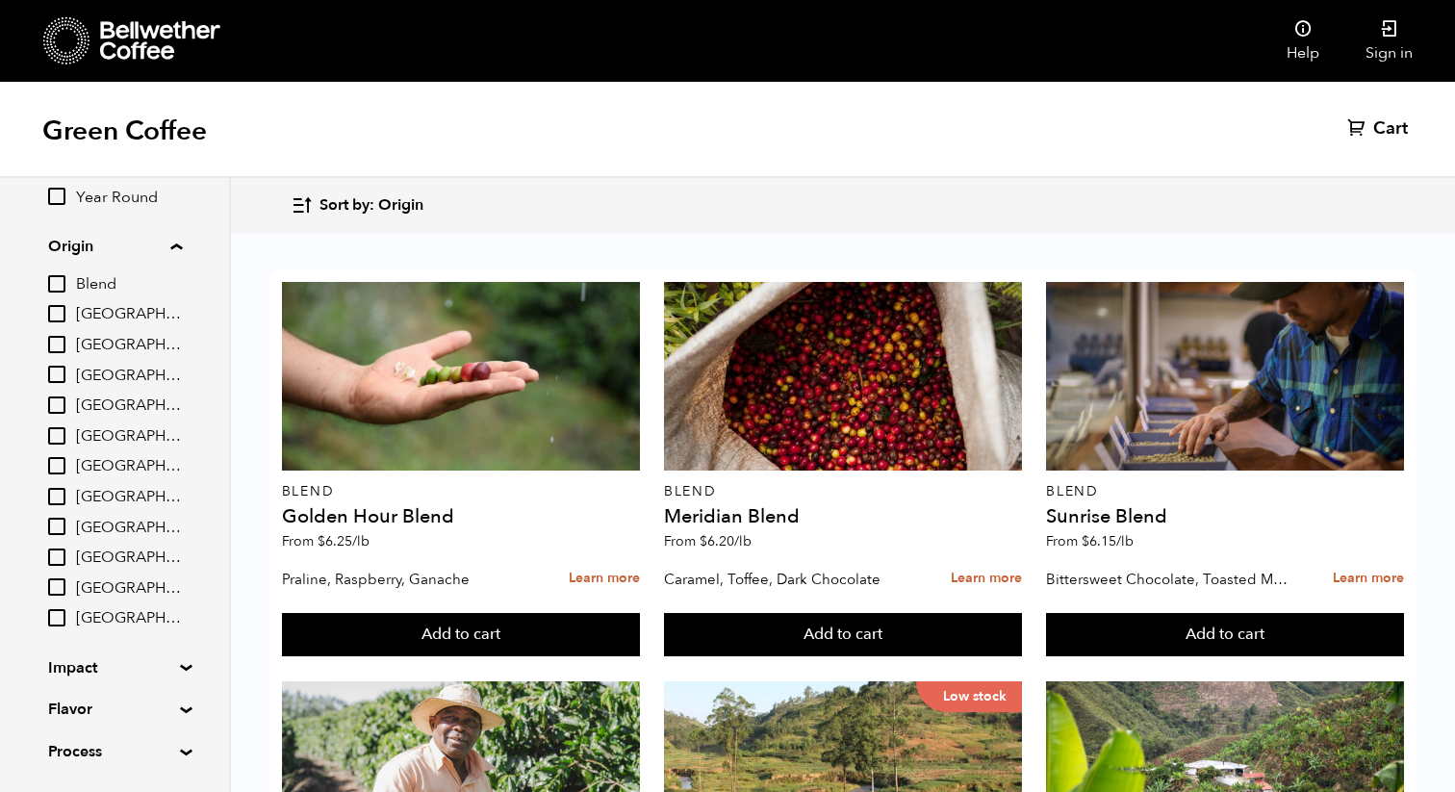
scroll to position [272, 0]
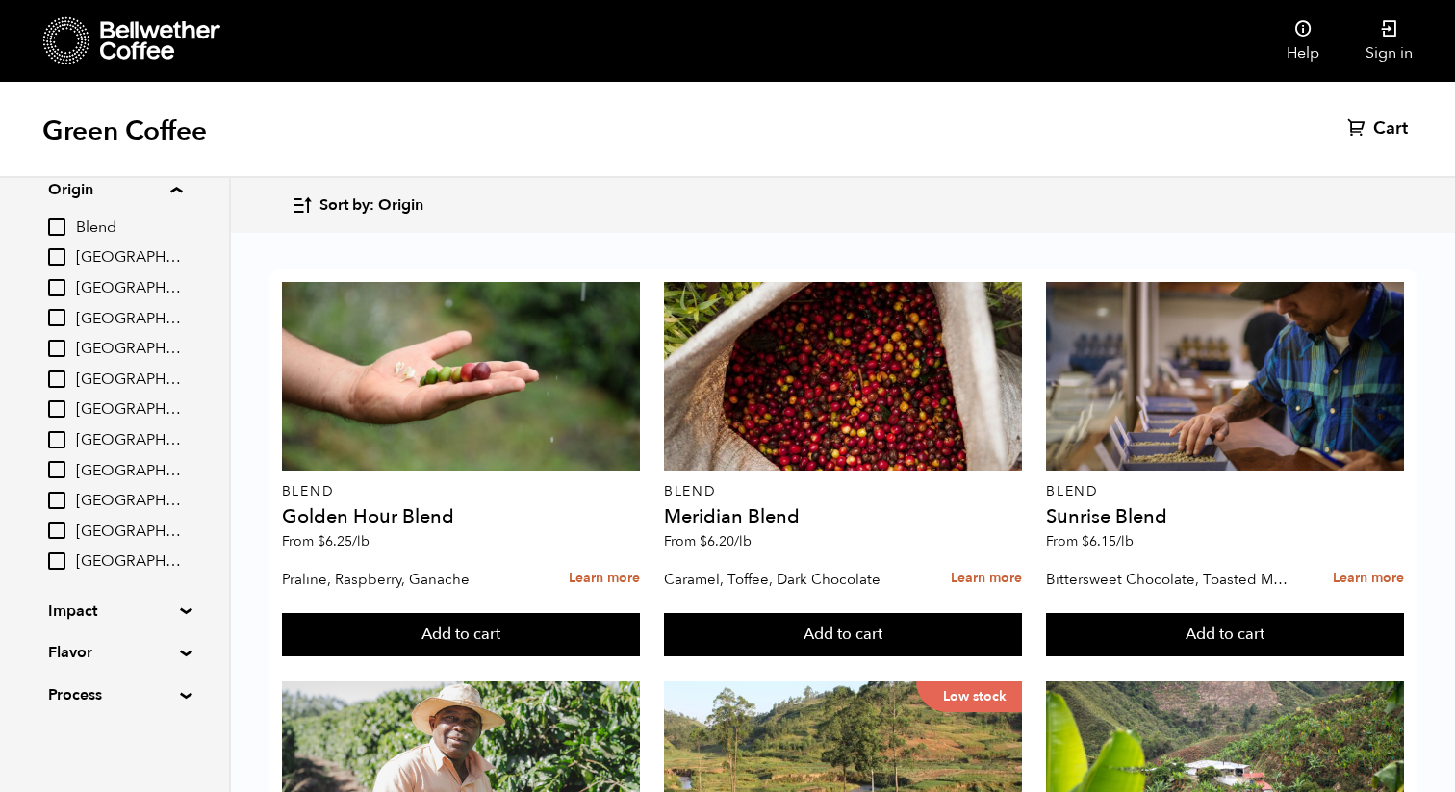
click at [181, 608] on summary "Impact" at bounding box center [114, 611] width 133 height 23
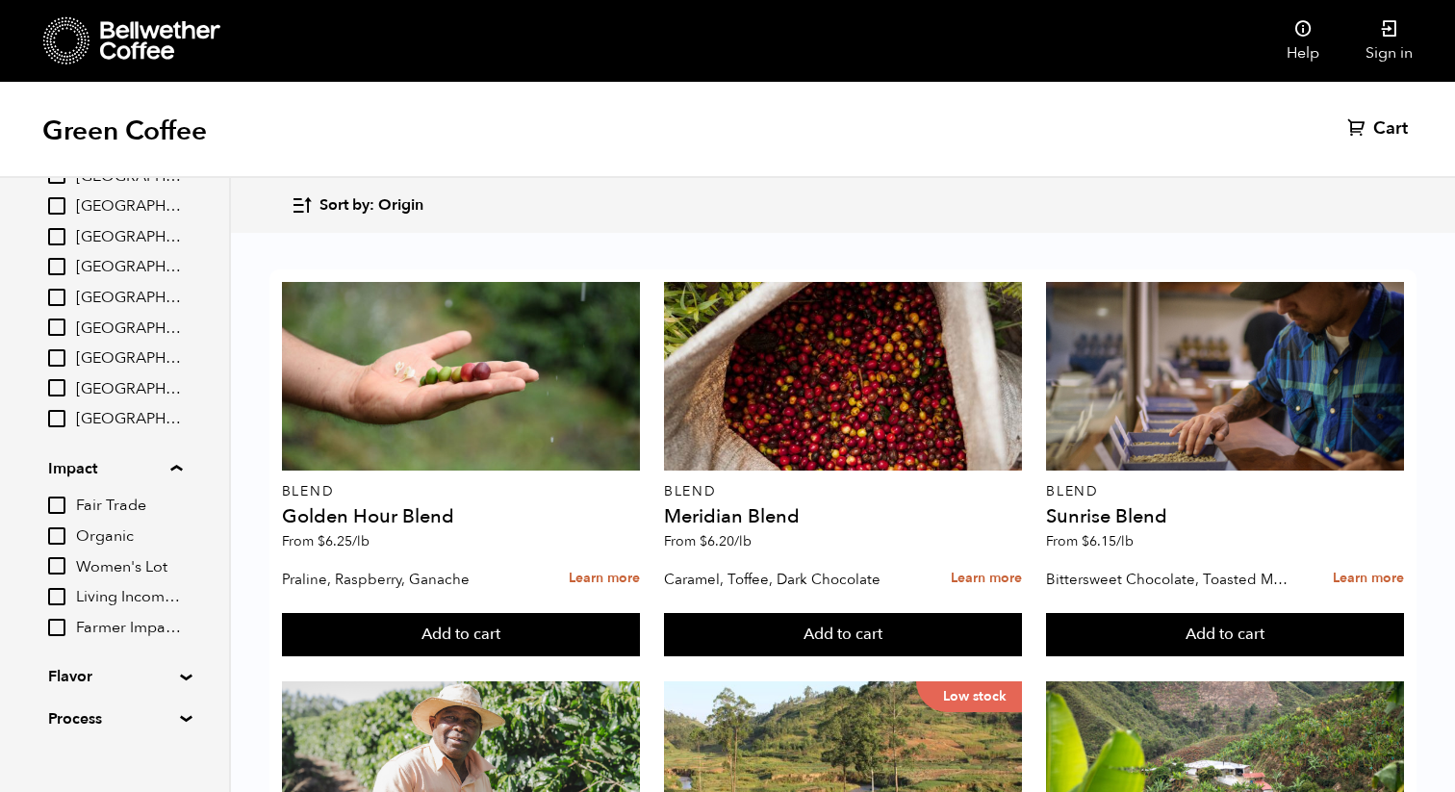
scroll to position [422, 0]
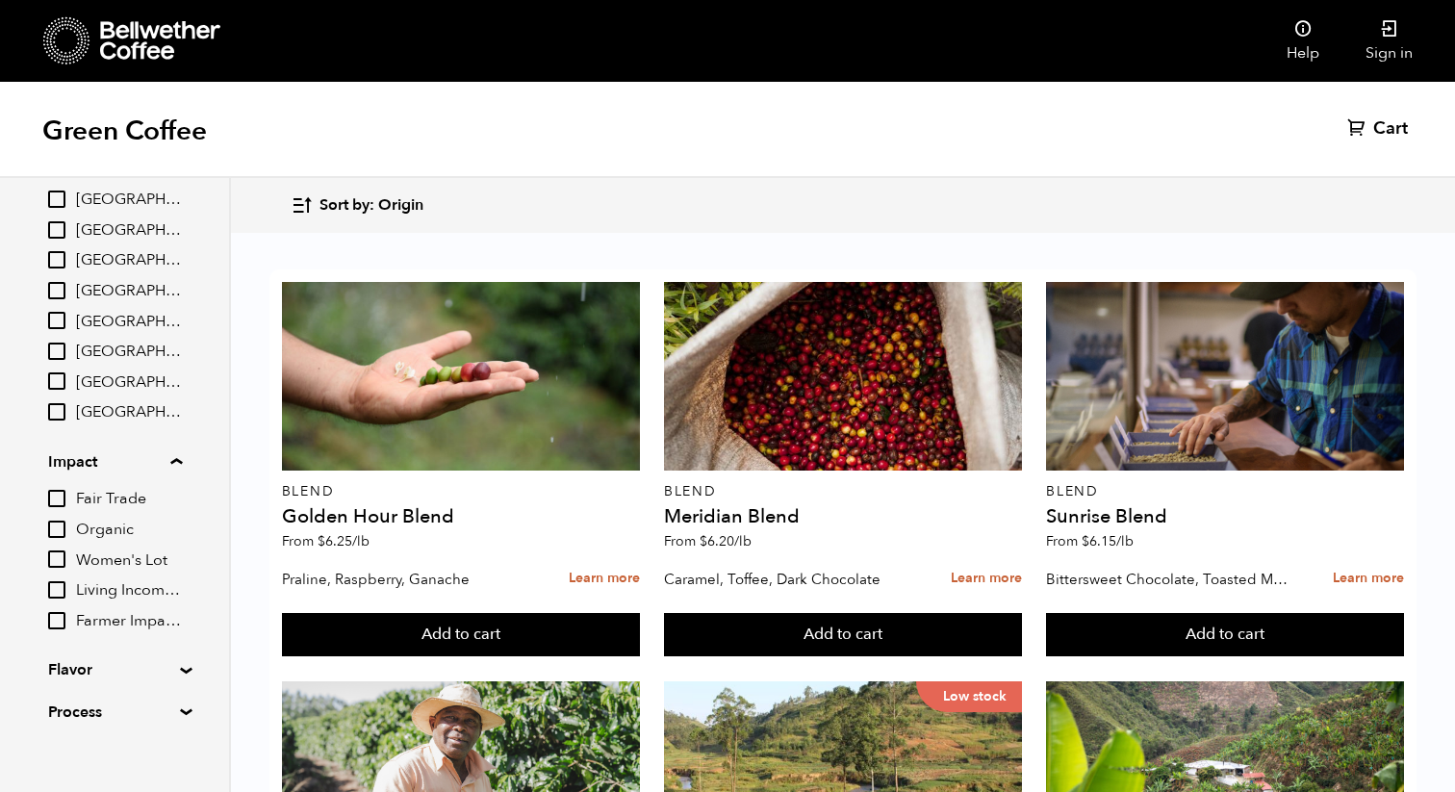
click at [154, 562] on span "Women's Lot" at bounding box center [129, 560] width 106 height 21
click at [0, 0] on input "Women's Lot" at bounding box center [0, 0] width 0 height 0
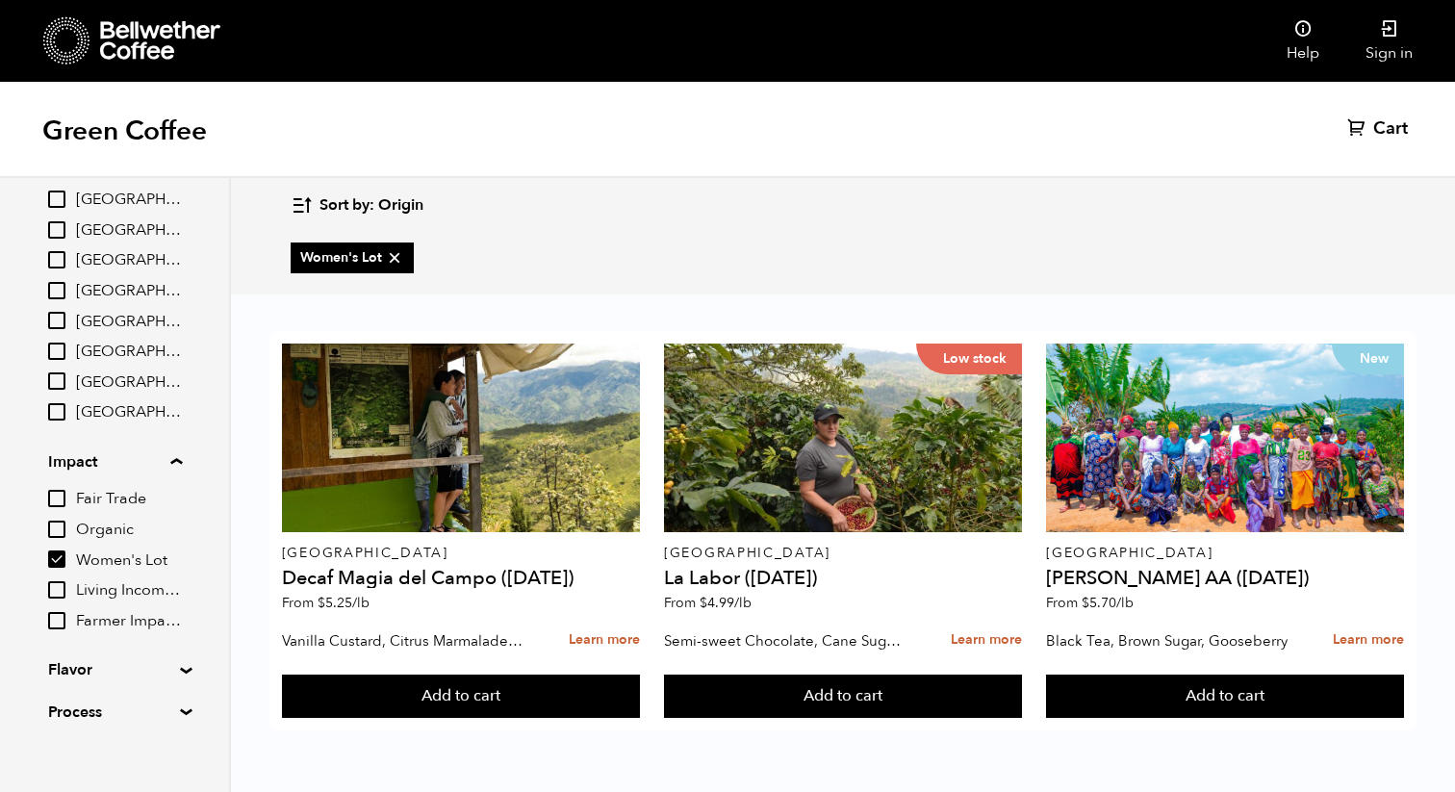
click at [177, 664] on div "Filter Type Blend Single Origin Decaf Seasonal Year Round Origin Blend Brazil B…" at bounding box center [114, 250] width 229 height 986
click at [179, 668] on summary "Flavor" at bounding box center [114, 669] width 133 height 23
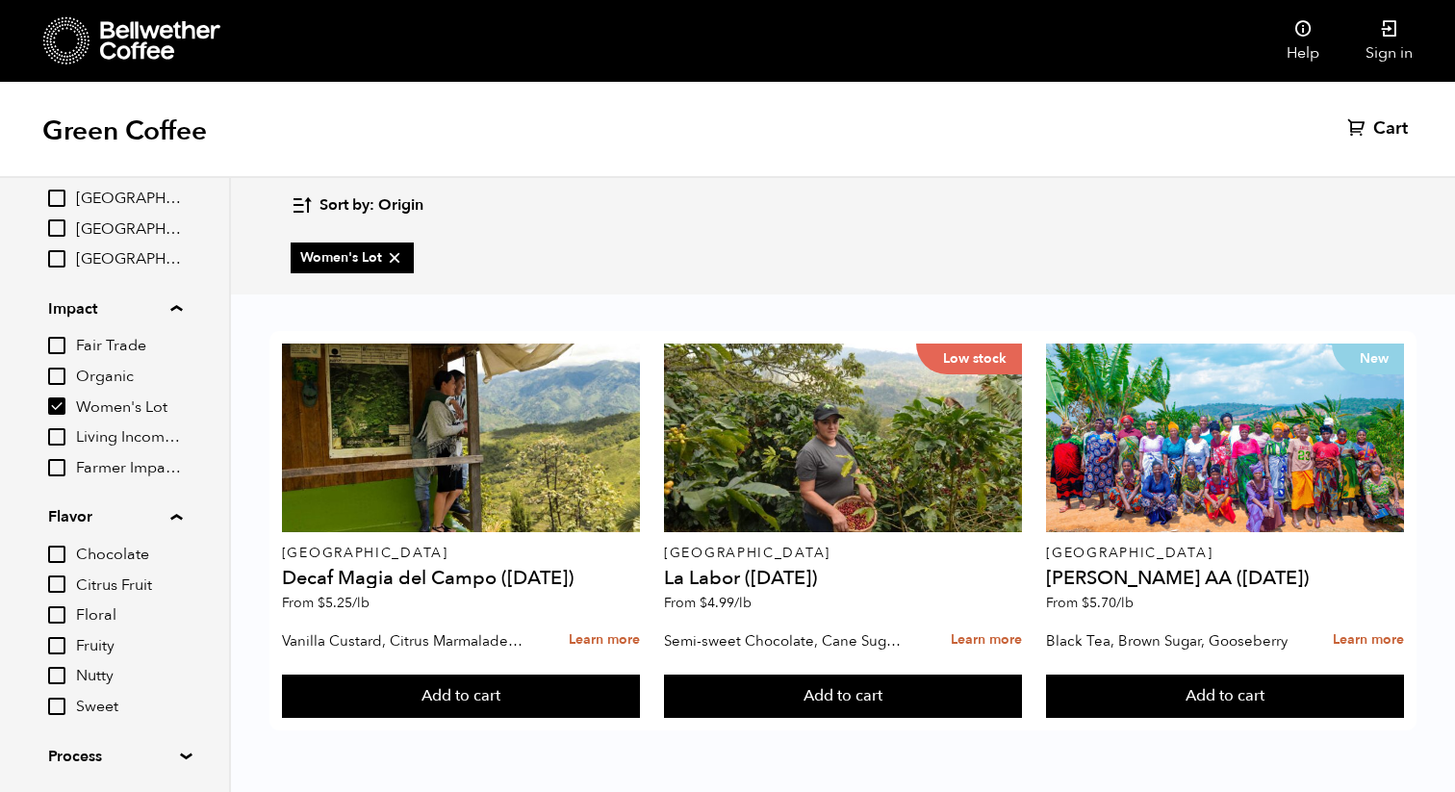
scroll to position [636, 0]
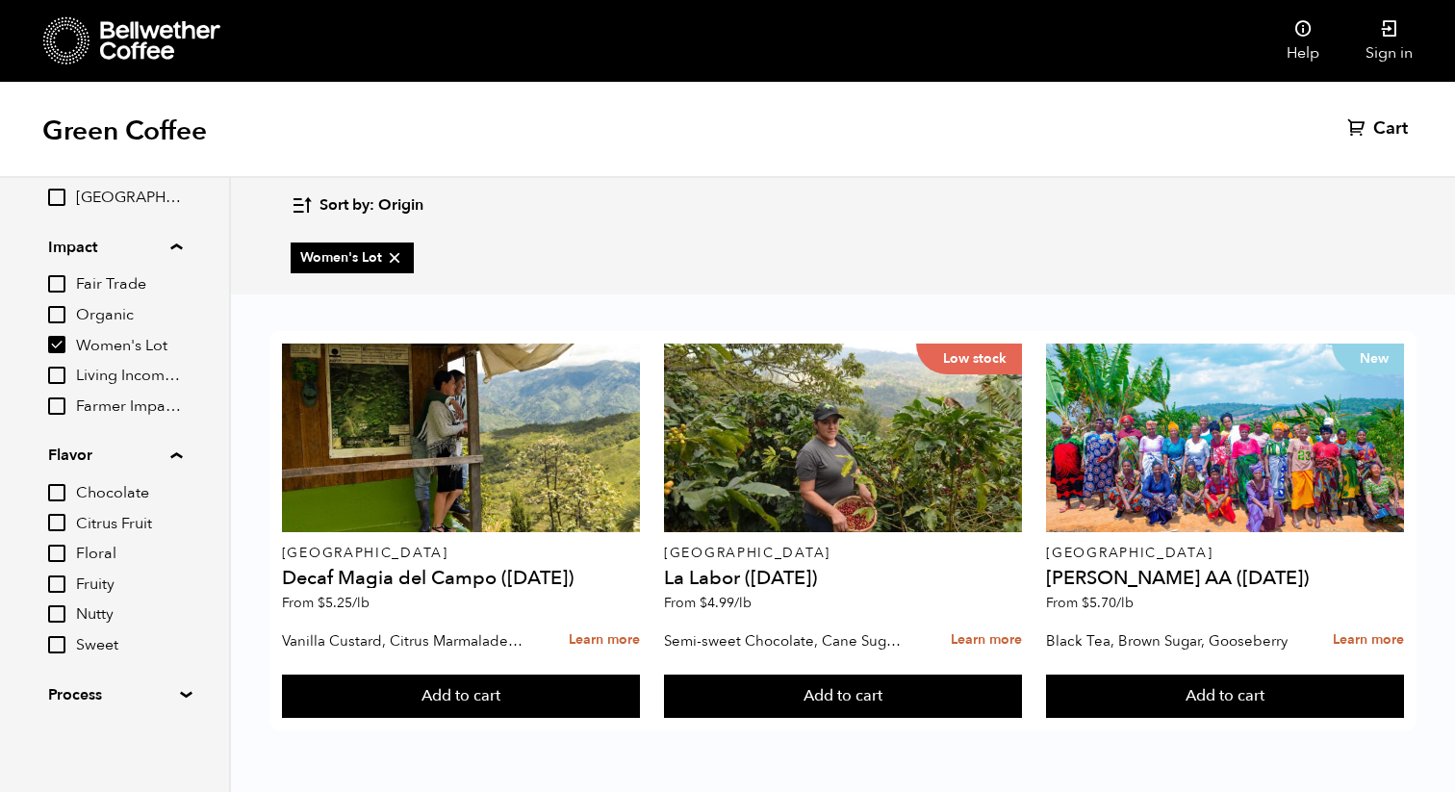
click at [178, 692] on summary "Process" at bounding box center [114, 694] width 133 height 23
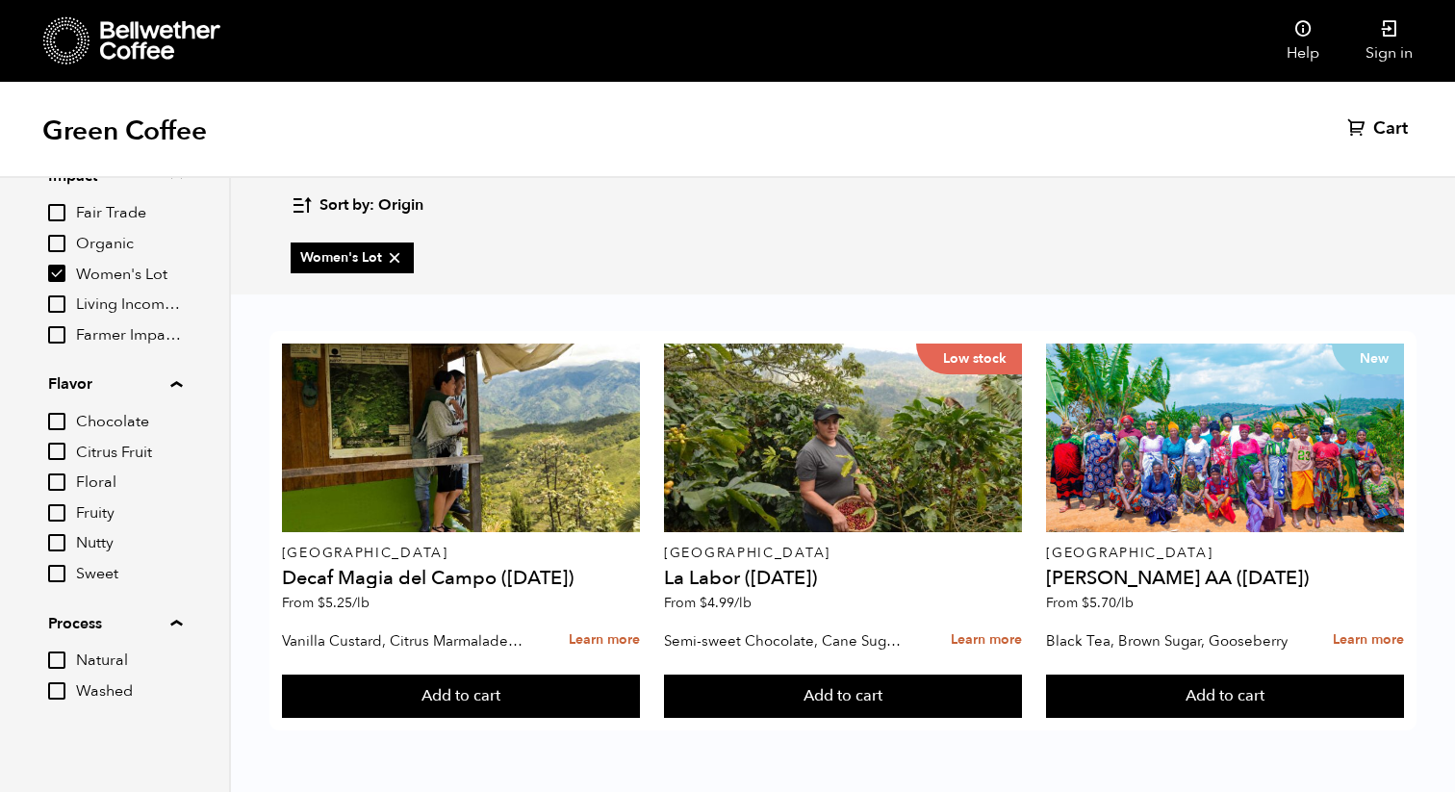
scroll to position [711, 0]
click at [54, 270] on input "Women's Lot" at bounding box center [56, 269] width 17 height 17
checkbox input "false"
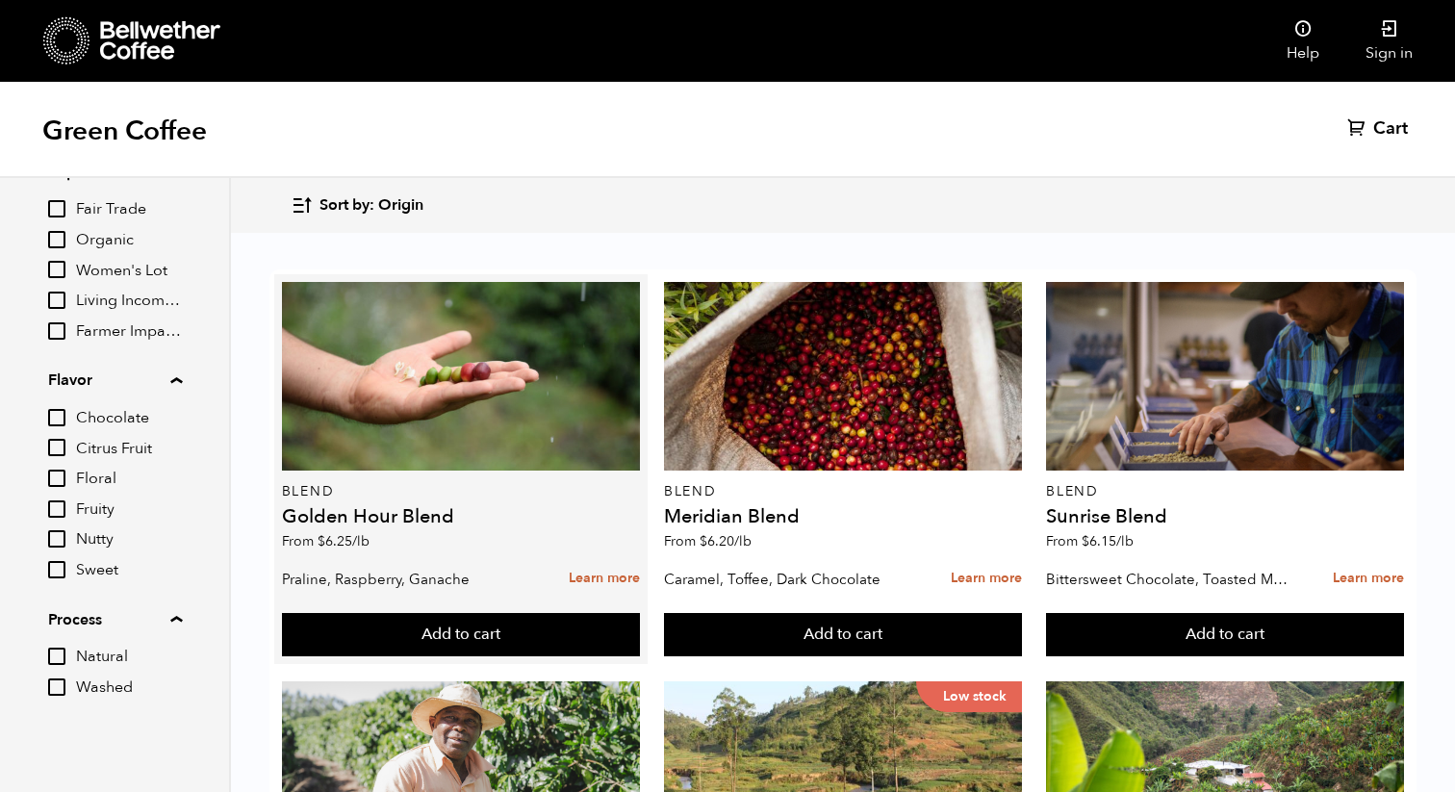
scroll to position [209, 0]
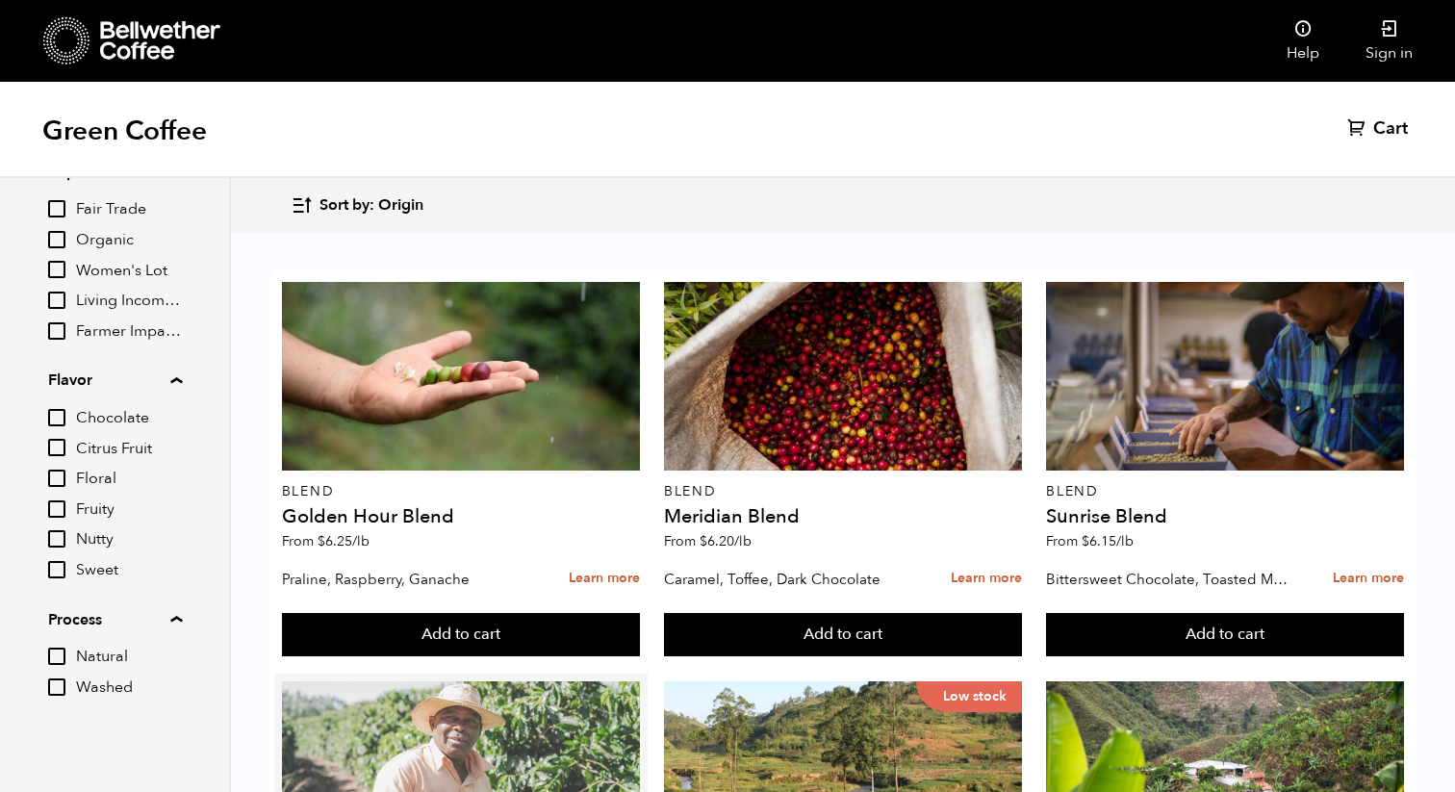
click at [413, 681] on div at bounding box center [461, 775] width 358 height 189
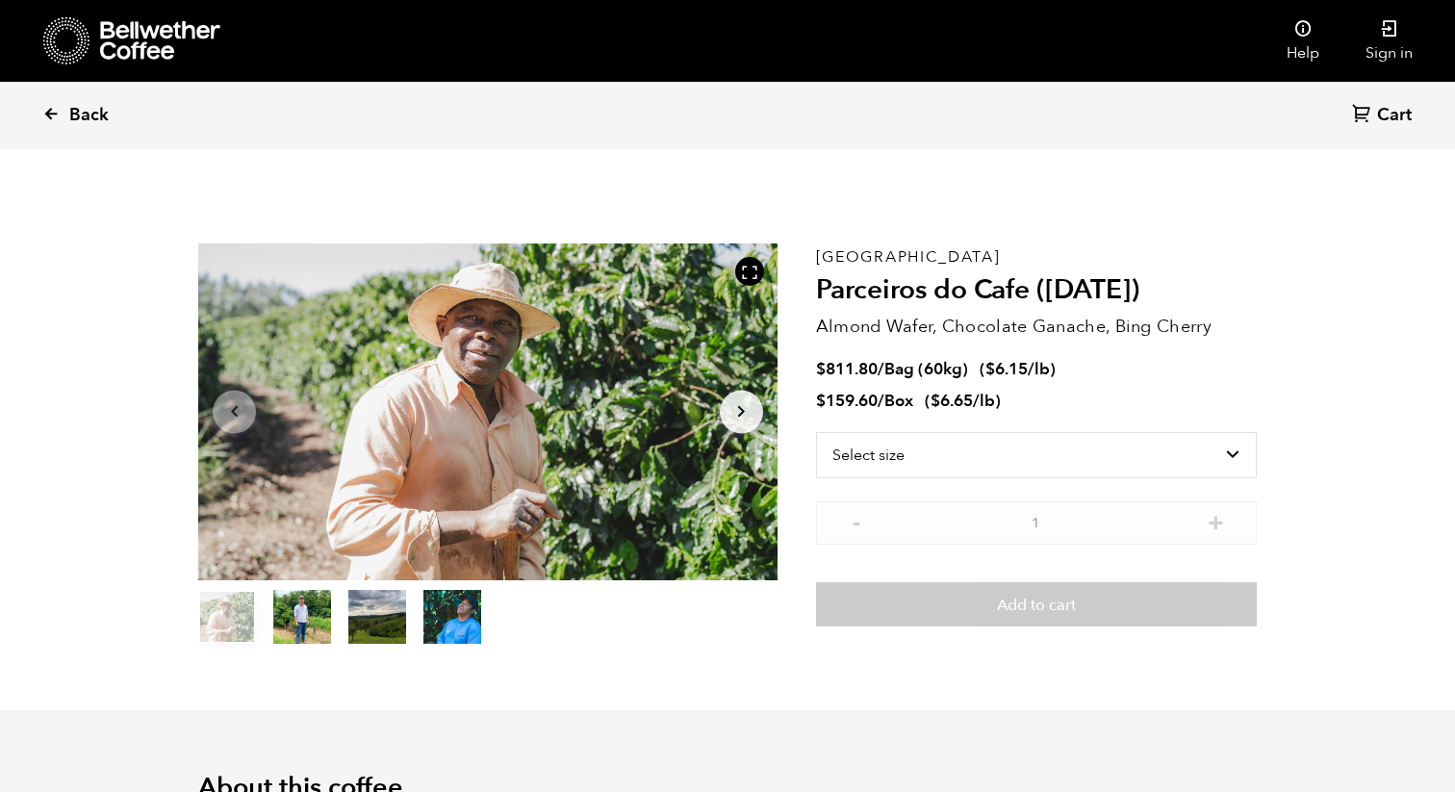
click at [70, 119] on span "Back" at bounding box center [88, 115] width 39 height 23
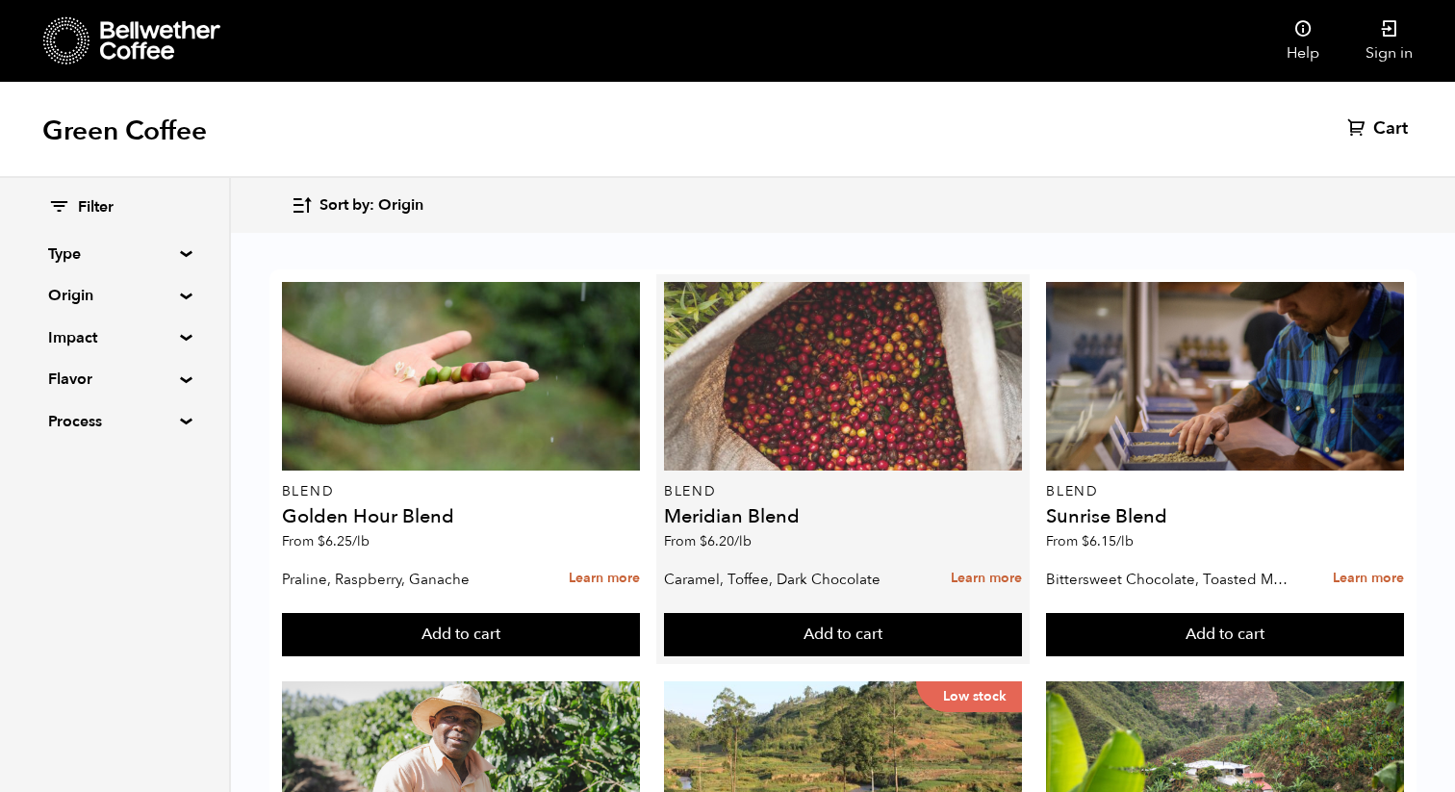
click at [754, 379] on div at bounding box center [843, 376] width 358 height 189
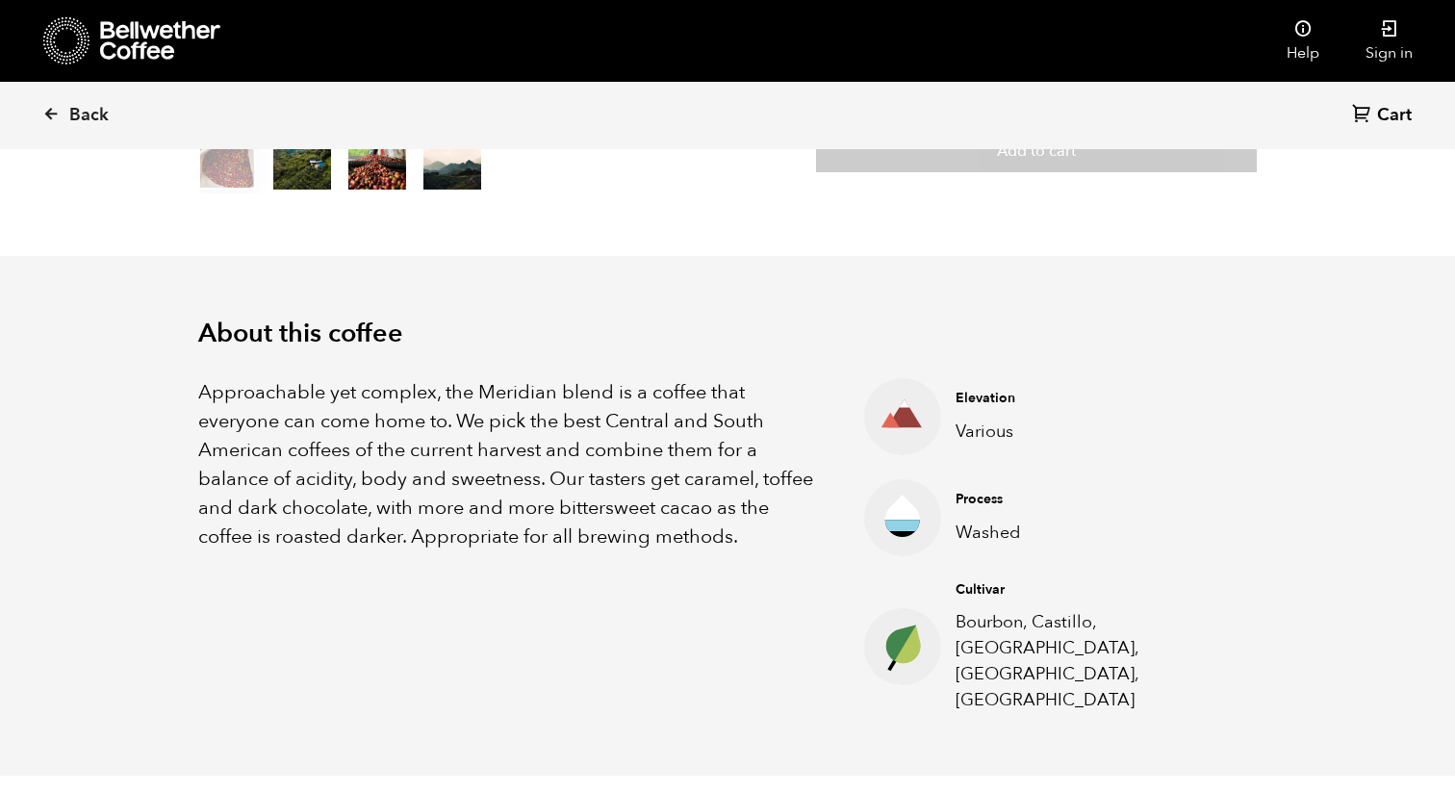
scroll to position [474, 0]
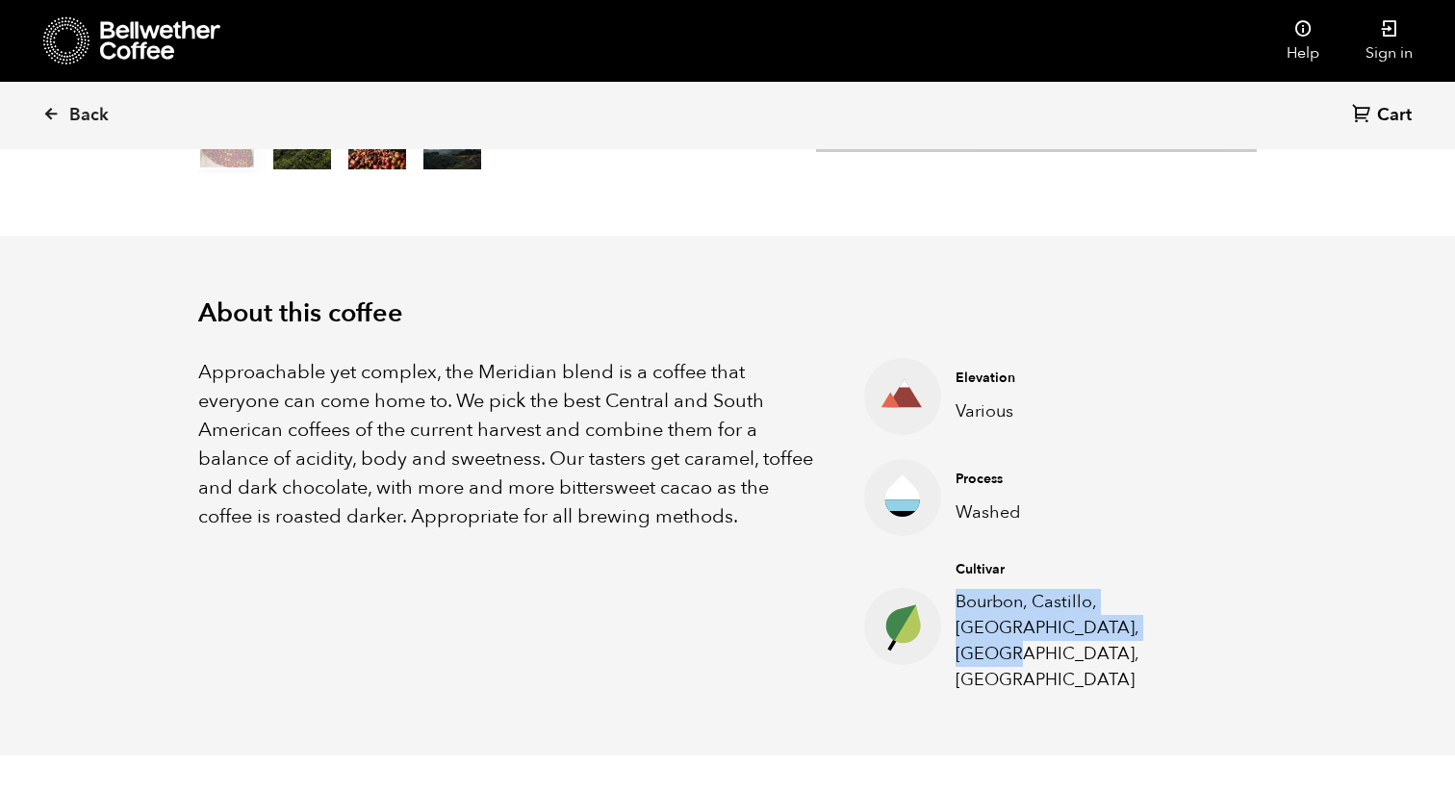
drag, startPoint x: 958, startPoint y: 604, endPoint x: 1057, endPoint y: 628, distance: 102.0
click at [1057, 628] on p "Bourbon, Castillo, [GEOGRAPHIC_DATA], [GEOGRAPHIC_DATA], [GEOGRAPHIC_DATA]" at bounding box center [1091, 641] width 271 height 104
copy p "Bourbon, Castillo, [GEOGRAPHIC_DATA], [GEOGRAPHIC_DATA], [GEOGRAPHIC_DATA]"
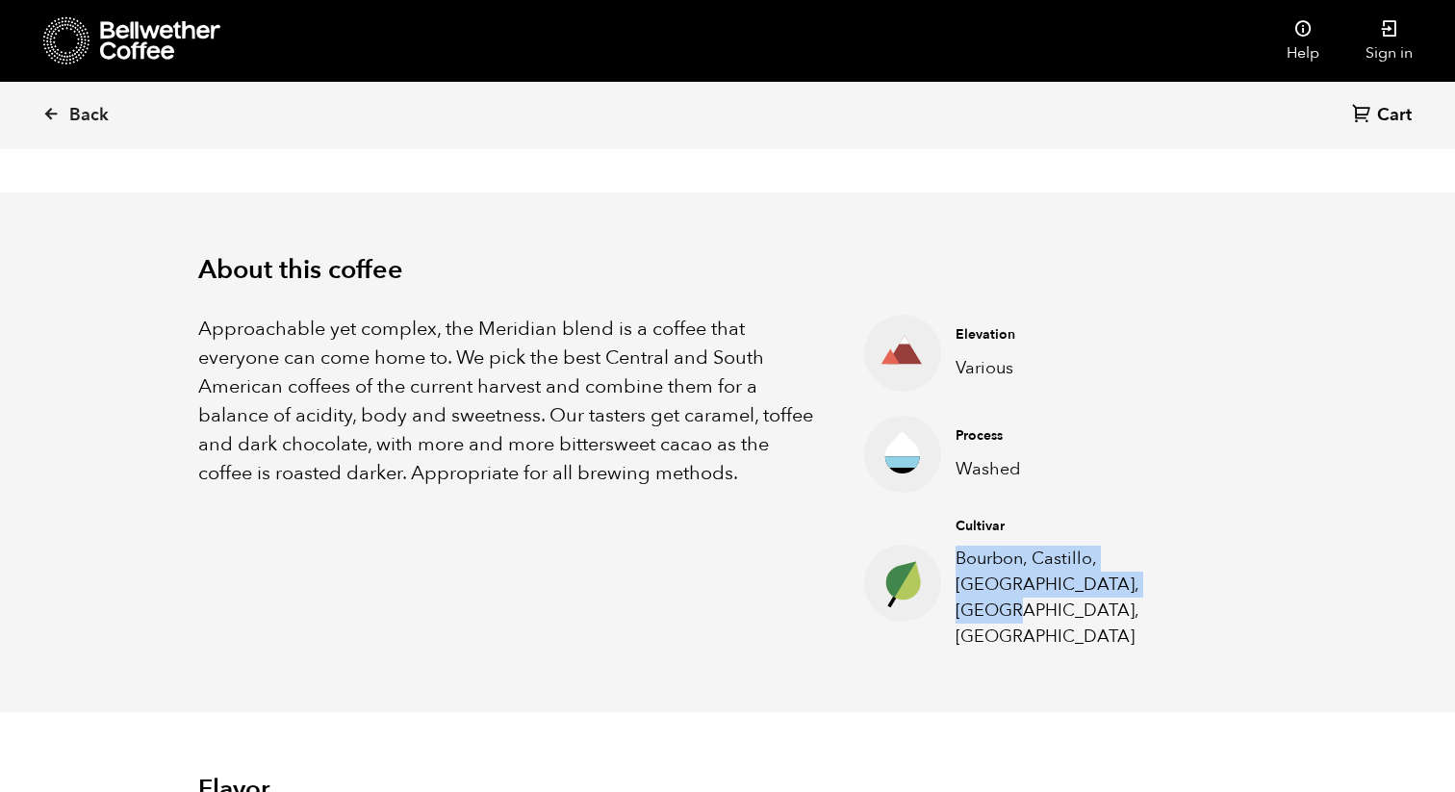
scroll to position [465, 0]
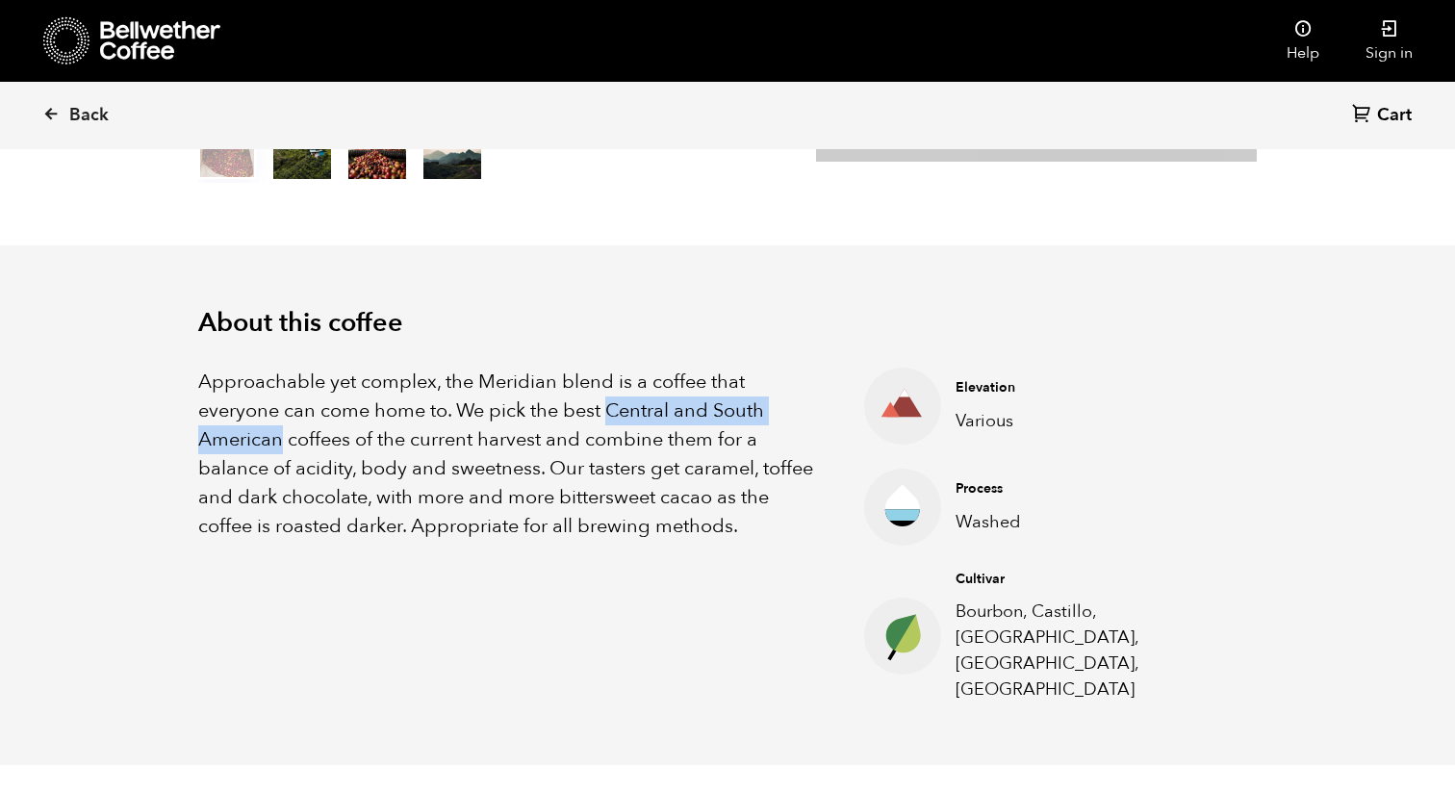
drag, startPoint x: 609, startPoint y: 406, endPoint x: 281, endPoint y: 445, distance: 330.4
click at [281, 444] on p "Approachable yet complex, the Meridian blend is a coffee that everyone can come…" at bounding box center [507, 454] width 618 height 173
